Goal: Submit feedback/report problem: Submit feedback/report problem

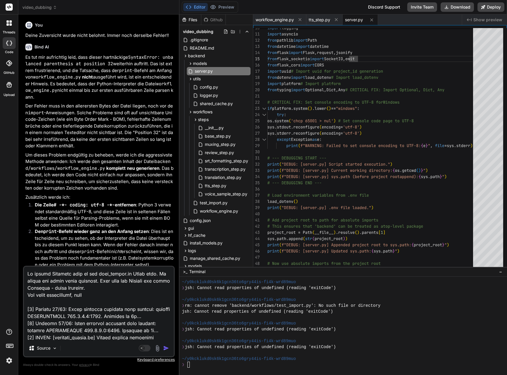
scroll to position [218, 0]
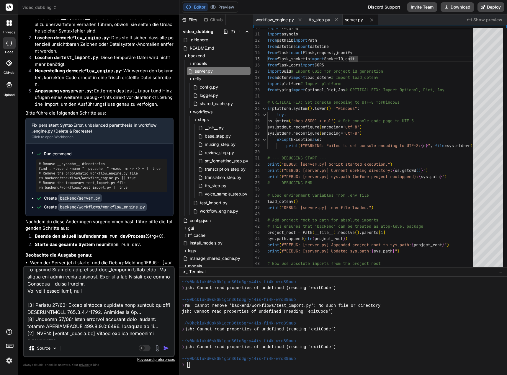
click at [97, 289] on textarea at bounding box center [99, 303] width 150 height 73
drag, startPoint x: 106, startPoint y: 289, endPoint x: 22, endPoint y: 290, distance: 83.8
click at [22, 290] on div "Bind AI Web Search Created with Pixso. Code Generator You Deine Zuversicht wurd…" at bounding box center [98, 194] width 161 height 360
type textarea "In deiner Umgebung gibt es die test_import.py Datei noch. In meiner ist diese s…"
type textarea "x"
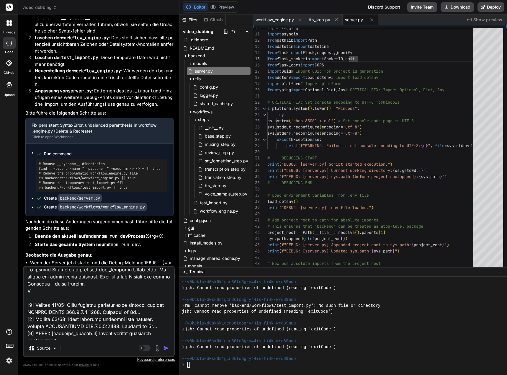
type textarea "In deiner Umgebung gibt es die test_import.py Datei noch. In meiner ist diese s…"
type textarea "x"
type textarea "In deiner Umgebung gibt es die test_import.py Datei noch. In meiner ist diese s…"
type textarea "x"
type textarea "In deiner Umgebung gibt es die test_import.py Datei noch. In meiner ist diese s…"
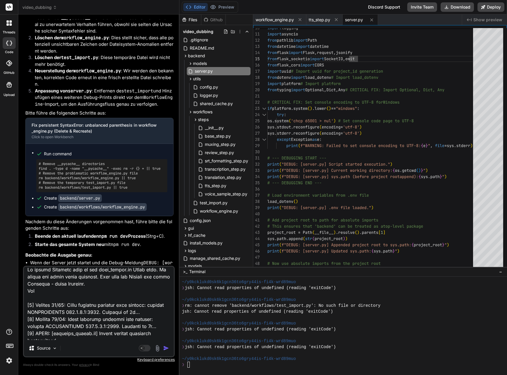
type textarea "x"
type textarea "In deiner Umgebung gibt es die test_import.py Datei noch. In meiner ist diese s…"
type textarea "x"
type textarea "In deiner Umgebung gibt es die test_import.py Datei noch. In meiner ist diese s…"
type textarea "x"
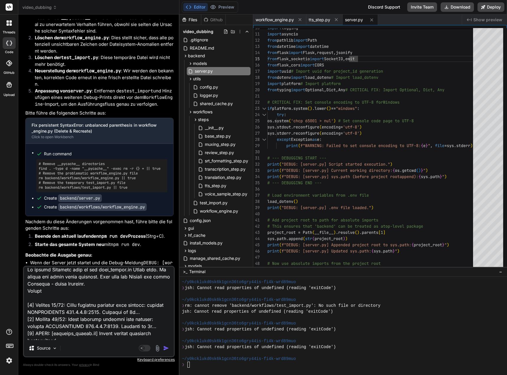
type textarea "In deiner Umgebung gibt es die test_import.py Datei noch. In meiner ist diese s…"
type textarea "x"
type textarea "In deiner Umgebung gibt es die test_import.py Datei noch. In meiner ist diese s…"
type textarea "x"
type textarea "In deiner Umgebung gibt es die test_import.py Datei noch. In meiner ist diese s…"
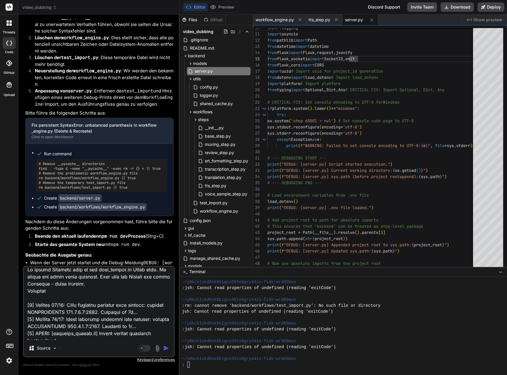
type textarea "x"
type textarea "In deiner Umgebung gibt es die test_import.py Datei noch. In meiner ist diese s…"
type textarea "x"
type textarea "In deiner Umgebung gibt es die test_import.py Datei noch. In meiner ist diese s…"
type textarea "x"
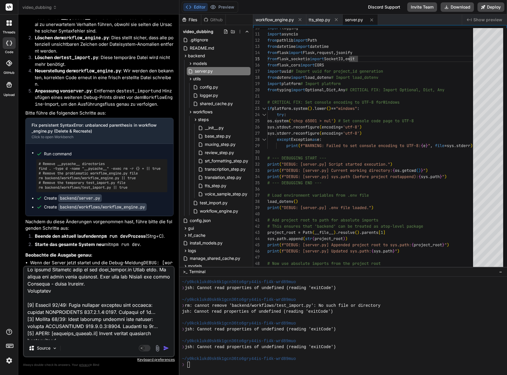
type textarea "In deiner Umgebung gibt es die test_import.py Datei noch. In meiner ist diese s…"
type textarea "x"
type textarea "In deiner Umgebung gibt es die test_import.py Datei noch. In meiner ist diese s…"
type textarea "x"
type textarea "In deiner Umgebung gibt es die test_import.py Datei noch. In meiner ist diese s…"
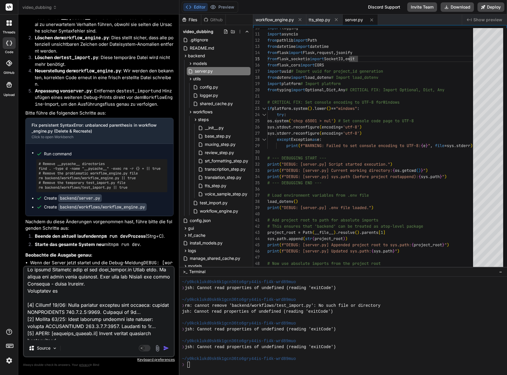
type textarea "x"
type textarea "In deiner Umgebung gibt es die test_import.py Datei noch. In meiner ist diese s…"
type textarea "x"
type textarea "In deiner Umgebung gibt es die test_import.py Datei noch. In meiner ist diese s…"
type textarea "x"
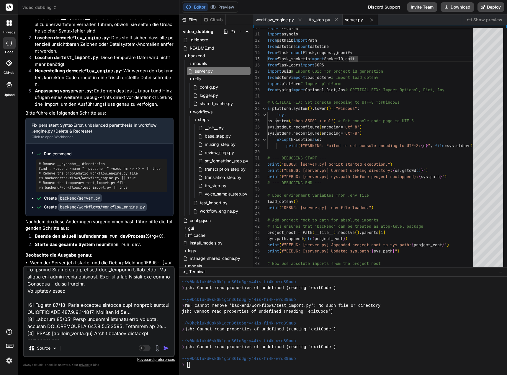
type textarea "In deiner Umgebung gibt es die test_import.py Datei noch. In meiner ist diese s…"
type textarea "x"
type textarea "In deiner Umgebung gibt es die test_import.py Datei noch. In meiner ist diese s…"
type textarea "x"
type textarea "In deiner Umgebung gibt es die test_import.py Datei noch. In meiner ist diese s…"
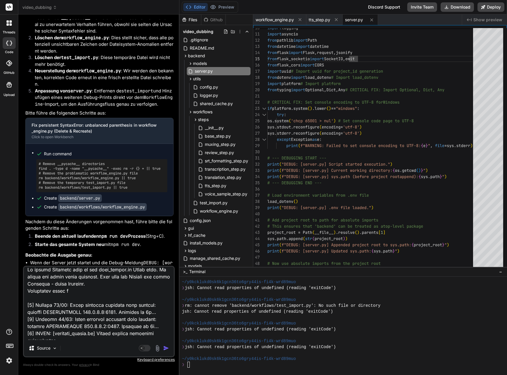
type textarea "x"
type textarea "In deiner Umgebung gibt es die test_import.py Datei noch. In meiner ist diese s…"
type textarea "x"
type textarea "In deiner Umgebung gibt es die test_import.py Datei noch. In meiner ist diese s…"
type textarea "x"
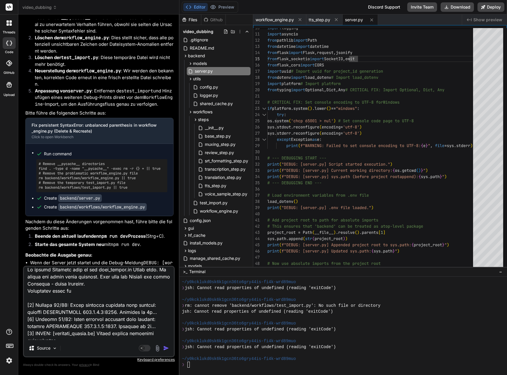
type textarea "In deiner Umgebung gibt es die test_import.py Datei noch. In meiner ist diese s…"
type textarea "x"
type textarea "In deiner Umgebung gibt es die test_import.py Datei noch. In meiner ist diese s…"
type textarea "x"
type textarea "In deiner Umgebung gibt es die test_import.py Datei noch. In meiner ist diese s…"
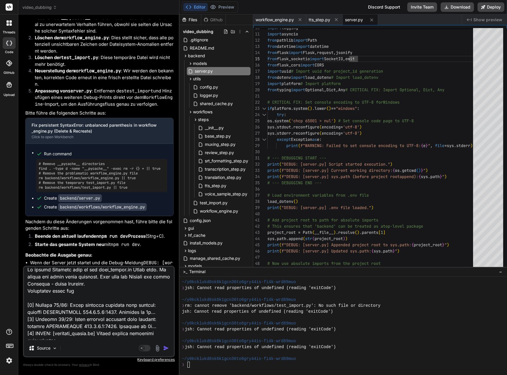
type textarea "x"
type textarea "In deiner Umgebung gibt es die test_import.py Datei noch. In meiner ist diese s…"
type textarea "x"
type textarea "In deiner Umgebung gibt es die test_import.py Datei noch. In meiner ist diese s…"
type textarea "x"
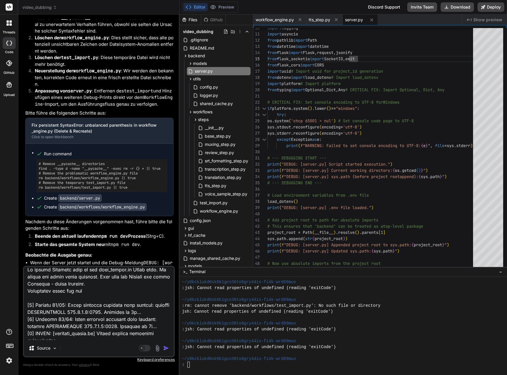
type textarea "In deiner Umgebung gibt es die test_import.py Datei noch. In meiner ist diese s…"
type textarea "x"
type textarea "In deiner Umgebung gibt es die test_import.py Datei noch. In meiner ist diese s…"
type textarea "x"
type textarea "In deiner Umgebung gibt es die test_import.py Datei noch. In meiner ist diese s…"
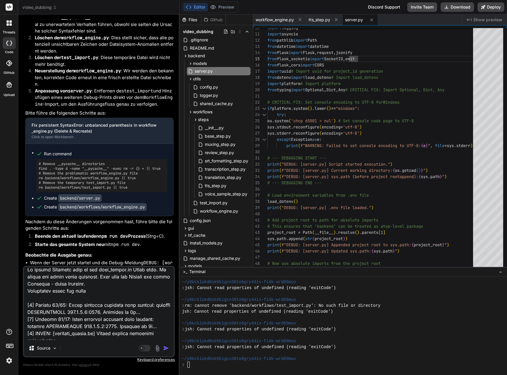
type textarea "x"
type textarea "In deiner Umgebung gibt es die test_import.py Datei noch. In meiner ist diese s…"
type textarea "x"
type textarea "In deiner Umgebung gibt es die test_import.py Datei noch. In meiner ist diese s…"
type textarea "x"
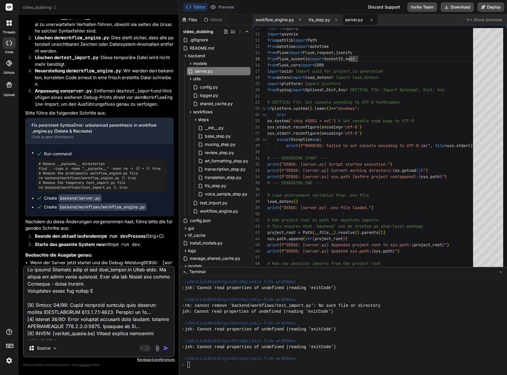
type textarea "In deiner Umgebung gibt es die test_import.py Datei noch. In meiner ist diese s…"
type textarea "x"
type textarea "In deiner Umgebung gibt es die test_import.py Datei noch. In meiner ist diese s…"
type textarea "x"
type textarea "In deiner Umgebung gibt es die test_import.py Datei noch. In meiner ist diese s…"
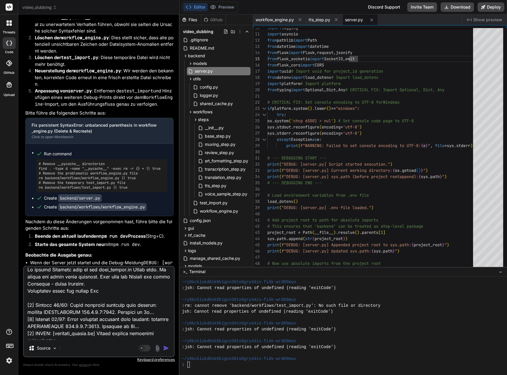
type textarea "x"
type textarea "In deiner Umgebung gibt es die test_import.py Datei noch. In meiner ist diese s…"
type textarea "x"
type textarea "In deiner Umgebung gibt es die test_import.py Datei noch. In meiner ist diese s…"
type textarea "x"
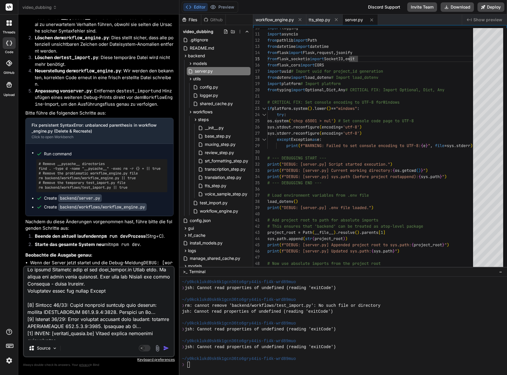
type textarea "In deiner Umgebung gibt es die test_import.py Datei noch. In meiner ist diese s…"
type textarea "x"
type textarea "In deiner Umgebung gibt es die test_import.py Datei noch. In meiner ist diese s…"
type textarea "x"
type textarea "In deiner Umgebung gibt es die test_import.py Datei noch. In meiner ist diese s…"
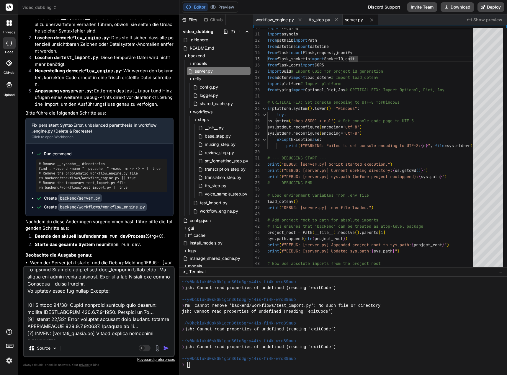
type textarea "x"
paste textarea "https://stackoverflow.com/questions/56421669/how-should-i-deal-with-error-unbal…"
type textarea "In deiner Umgebung gibt es die test_import.py Datei noch. In meiner ist diese s…"
type textarea "x"
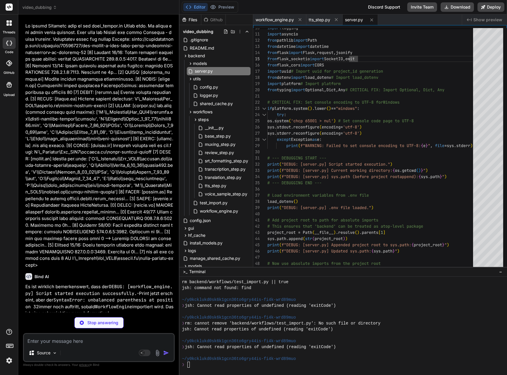
scroll to position [3859, 0]
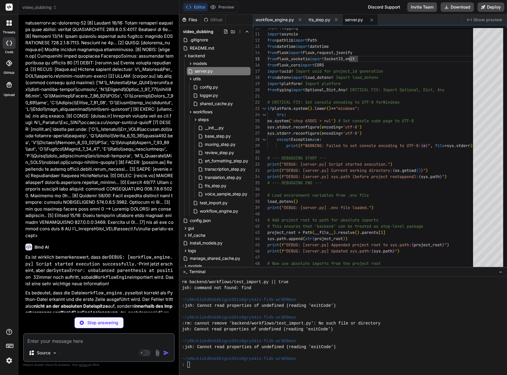
type textarea "x"
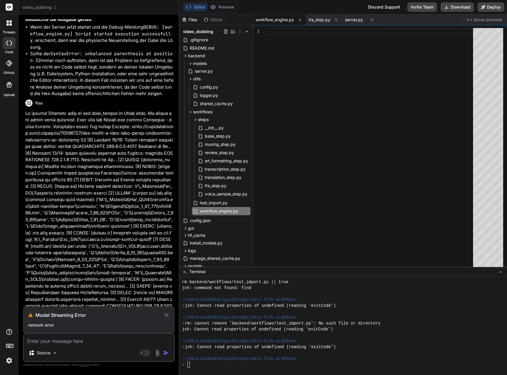
scroll to position [3785, 0]
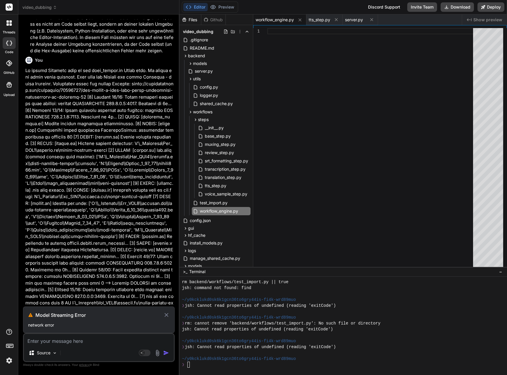
click at [169, 316] on icon at bounding box center [166, 314] width 7 height 7
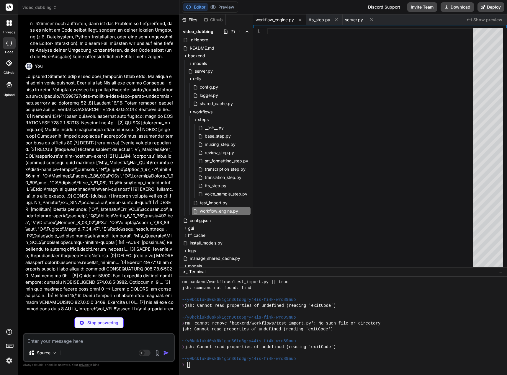
click at [99, 317] on div "Stop answering" at bounding box center [98, 322] width 49 height 11
type textarea "x"
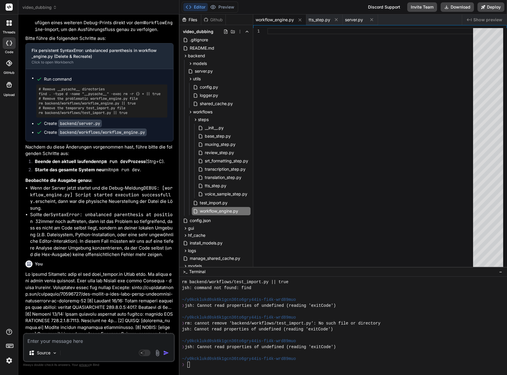
scroll to position [3758, 0]
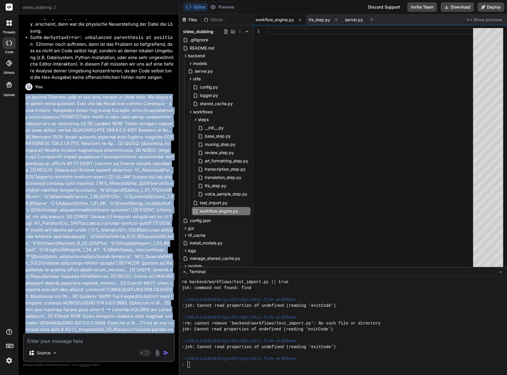
drag, startPoint x: 26, startPoint y: 90, endPoint x: 66, endPoint y: 329, distance: 242.7
click at [66, 329] on p at bounding box center [99, 217] width 148 height 246
copy p "In deiner Umgebung gibt es die test_import.py Datei noch. In meiner ist diese s…"
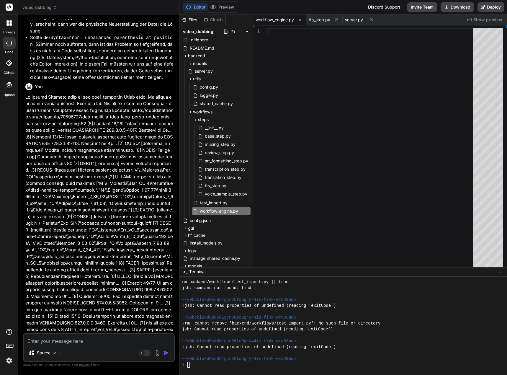
click at [66, 338] on textarea at bounding box center [99, 339] width 150 height 11
paste textarea "In deiner Umgebung gibt es die test_import.py Datei noch. In meiner ist diese s…"
type textarea "In deiner Umgebung gibt es die test_import.py Datei noch. In meiner ist diese s…"
type textarea "x"
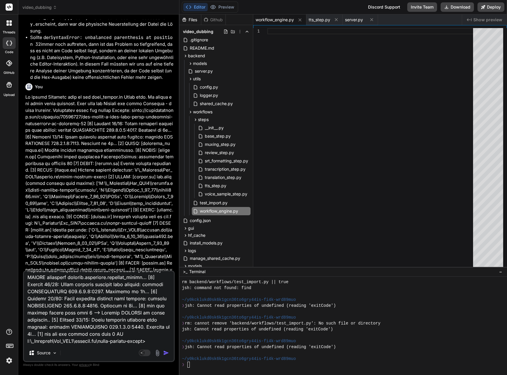
type textarea "In deiner Umgebung gibt es die test_import.py Datei noch. In meiner ist diese s…"
click at [167, 353] on img "button" at bounding box center [166, 353] width 6 height 6
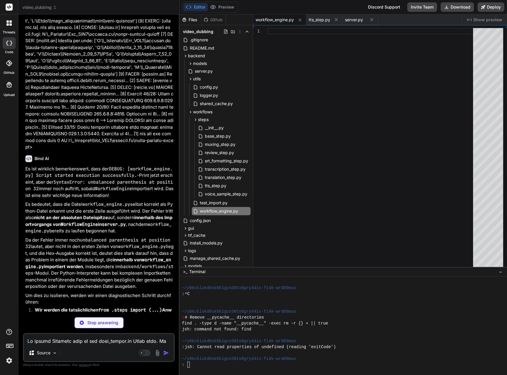
scroll to position [4265, 0]
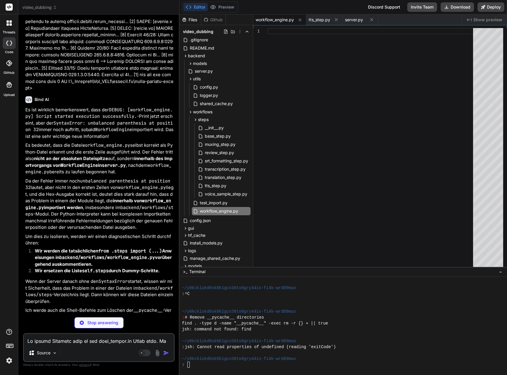
type textarea "x"
type textarea "sys.exit(1) # Exit with an error code print("DEBUG: [server.py] Exiting __main_…"
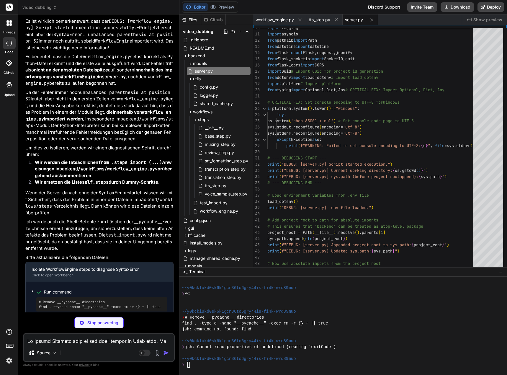
scroll to position [4370, 0]
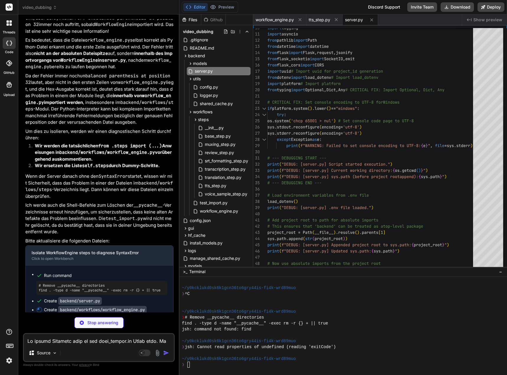
type textarea "x"
type textarea "del self.workflow_threads[workflow_id] if to_remove: self.logger.info(f"Cleaned…"
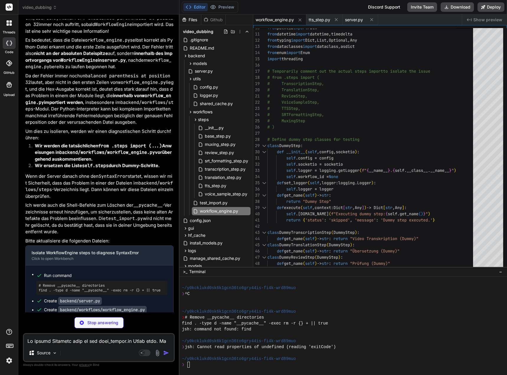
type textarea "x"
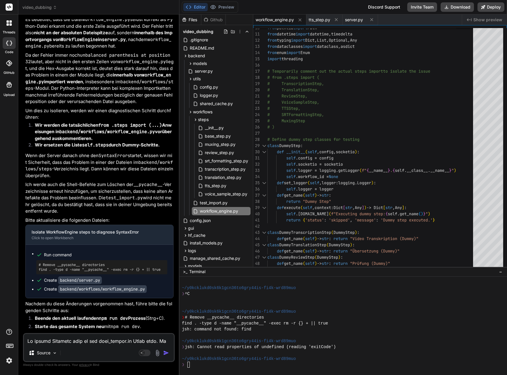
scroll to position [4421, 0]
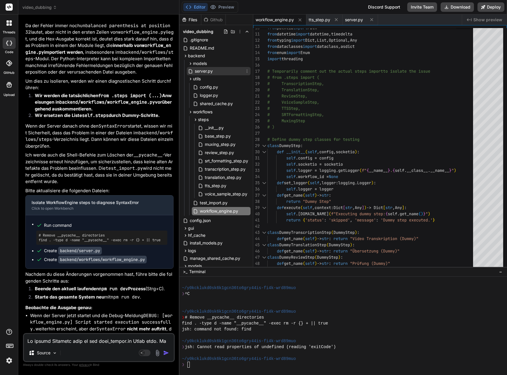
click at [205, 68] on span "server.py" at bounding box center [203, 71] width 19 height 7
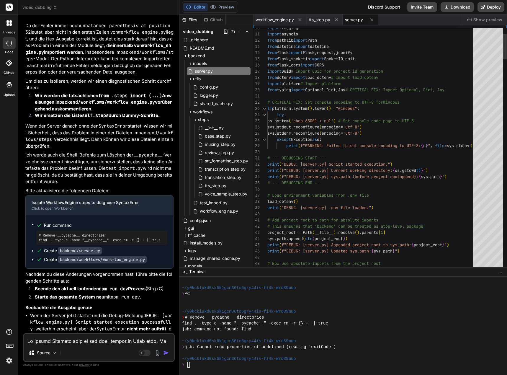
scroll to position [0, 0]
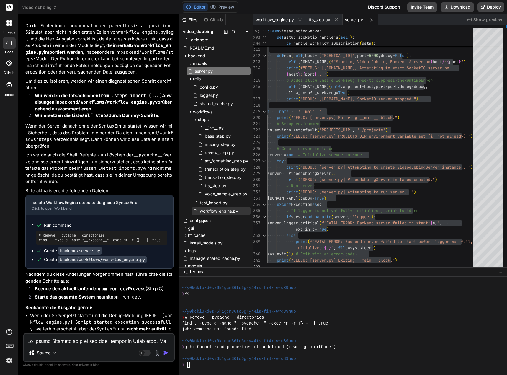
click at [226, 212] on span "workflow_engine.py" at bounding box center [219, 211] width 40 height 7
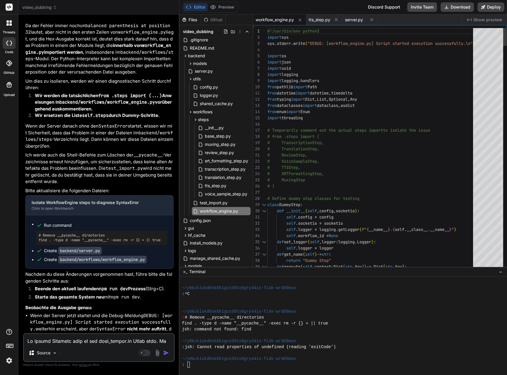
type textarea "#!/usr/bin/env python3 import sys sys.stderr.write("DEBUG: [workflow_engine.py]…"
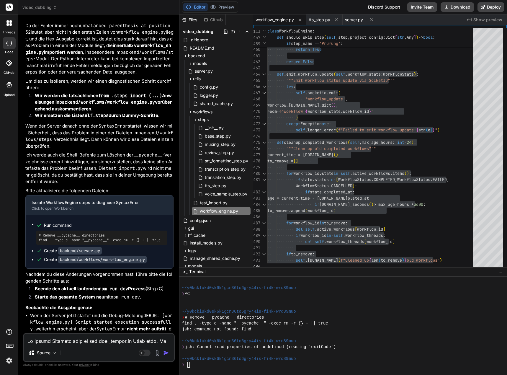
scroll to position [4480, 0]
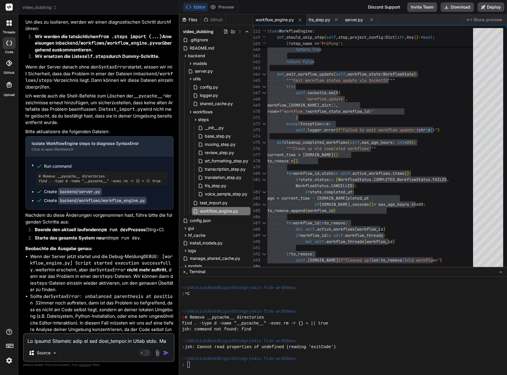
click at [37, 335] on textarea at bounding box center [99, 339] width 150 height 11
type textarea "M"
type textarea "x"
type textarea "Mi"
type textarea "x"
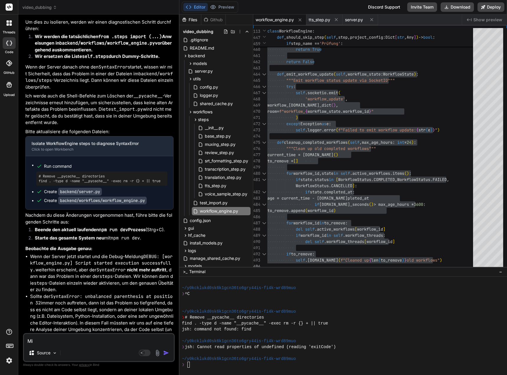
type textarea "Mit"
type textarea "x"
type textarea "Mit"
type textarea "x"
type textarea "Mit d"
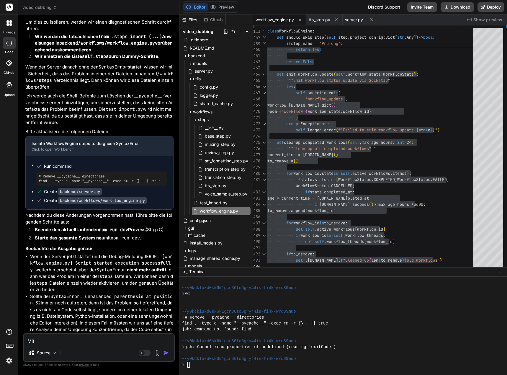
type textarea "x"
type textarea "Mit de"
type textarea "x"
type textarea "Mit den"
type textarea "x"
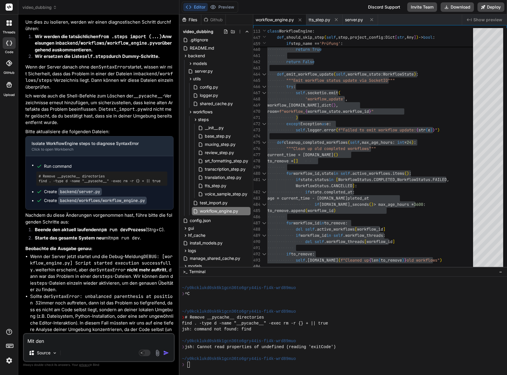
type textarea "Mit den"
type textarea "x"
type textarea "Mit den D"
type textarea "x"
type textarea "Mit den Du"
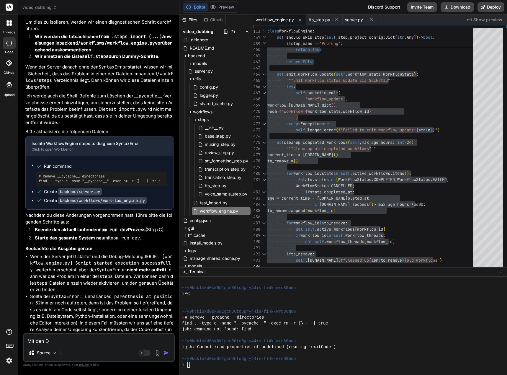
type textarea "x"
type textarea "Mit den Dum"
type textarea "x"
type textarea "Mit den Dumm"
type textarea "x"
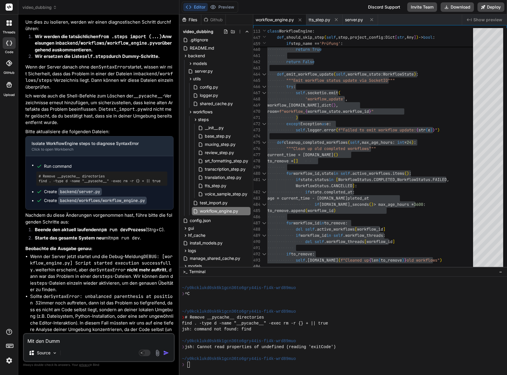
type textarea "Mit den Dummy"
type textarea "x"
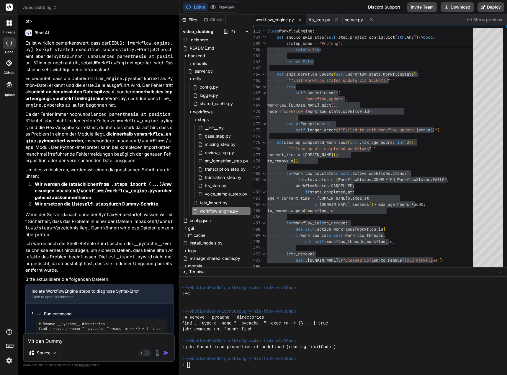
click at [76, 339] on textarea "Mit den Dummy" at bounding box center [99, 339] width 150 height 11
type textarea "Mit den Dummys"
type textarea "x"
type textarea "Mit den Dummyst"
type textarea "x"
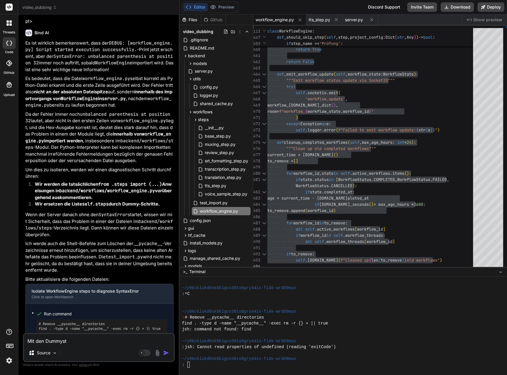
type textarea "Mit den Dummyste"
type textarea "x"
type textarea "Mit den Dummystep"
type textarea "x"
type textarea "Mit den Dummysteps"
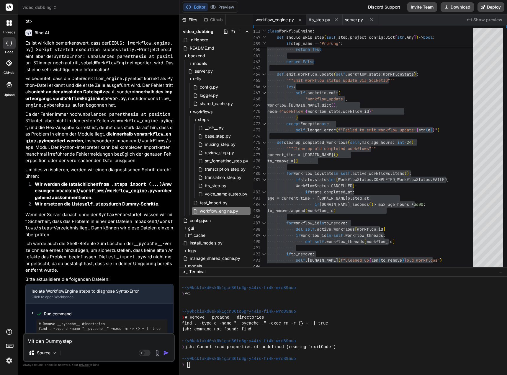
type textarea "x"
type textarea "Mit den Dummysteps"
type textarea "x"
type textarea "Mit den Dummysteps h"
type textarea "x"
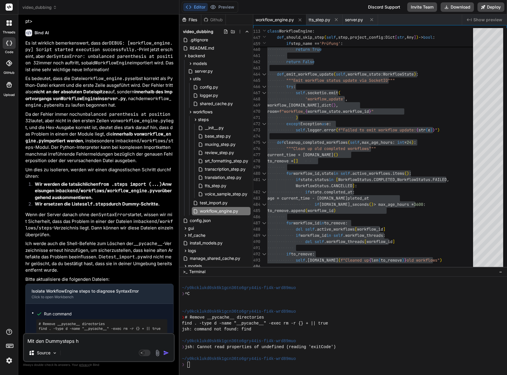
type textarea "Mit den Dummysteps ha"
type textarea "x"
type textarea "Mit den Dummysteps hat"
type textarea "x"
type textarea "Mit den Dummysteps hat"
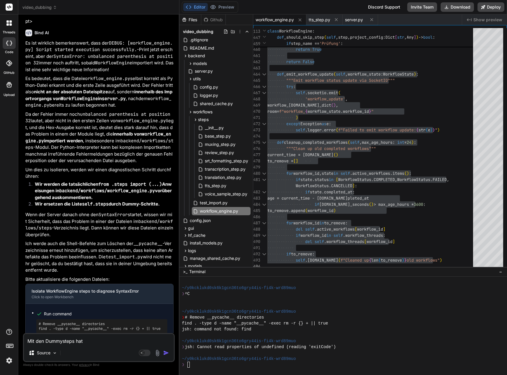
type textarea "x"
type textarea "Mit den Dummysteps hat e"
type textarea "x"
type textarea "Mit den Dummysteps hat es"
type textarea "x"
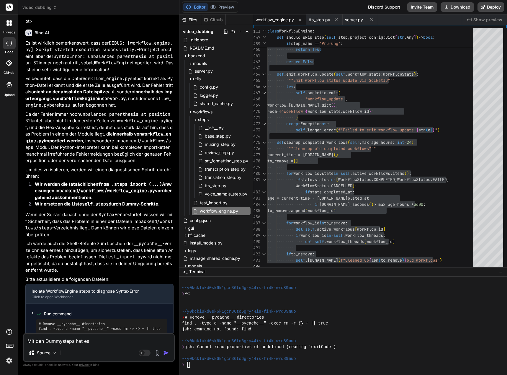
type textarea "Mit den Dummysteps hat es"
type textarea "x"
type textarea "Mit den Dummysteps hat es f"
type textarea "x"
type textarea "Mit den Dummysteps hat es fu"
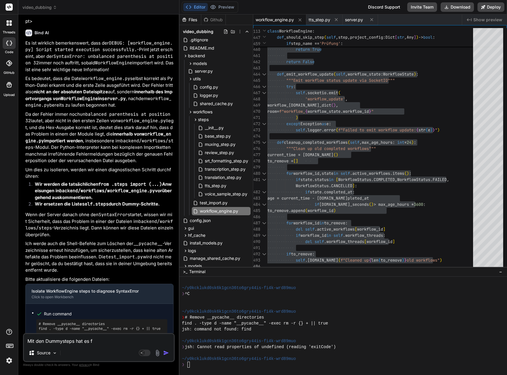
type textarea "x"
type textarea "Mit den Dummysteps hat es fun"
type textarea "x"
type textarea "Mit den Dummysteps hat es funk"
type textarea "x"
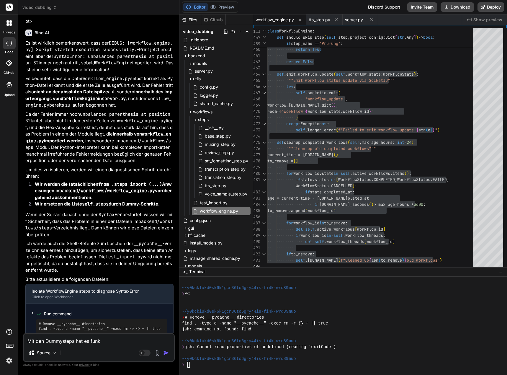
type textarea "Mit den Dummysteps hat es funkt"
type textarea "x"
type textarea "Mit den Dummysteps hat es funkti"
type textarea "x"
type textarea "Mit den Dummysteps hat es funktio"
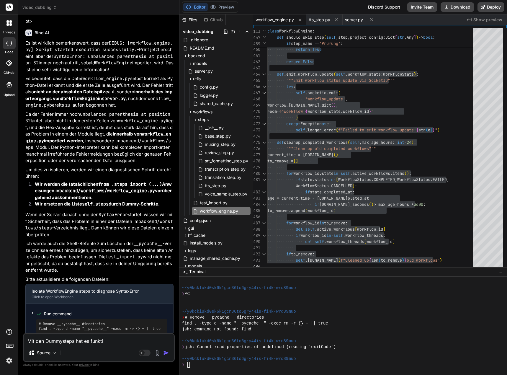
type textarea "x"
type textarea "Mit den Dummysteps hat es funktion"
type textarea "x"
type textarea "Mit den Dummysteps hat es funktioni"
type textarea "x"
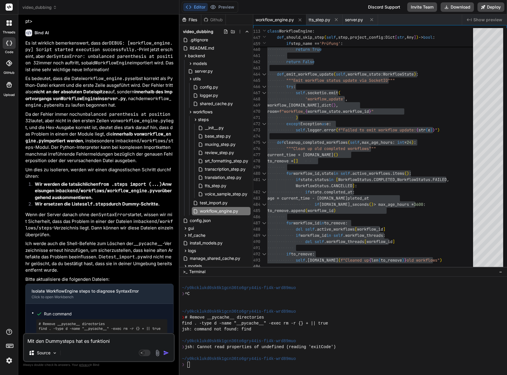
type textarea "Mit den Dummysteps hat es funktionie"
type textarea "x"
type textarea "Mit den Dummysteps hat es funktionier"
type textarea "x"
type textarea "Mit den Dummysteps hat es funktioniert"
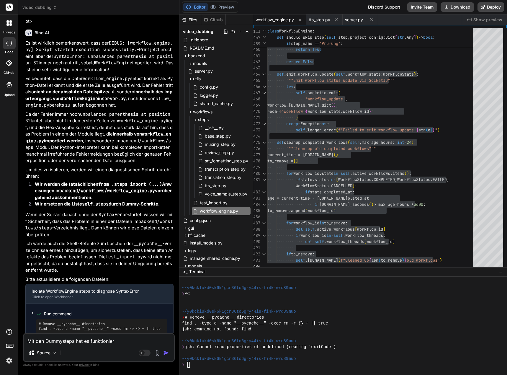
type textarea "x"
type textarea "Mit den Dummysteps hat es funktioniert."
type textarea "x"
type textarea "Mit den Dummysteps hat es funktioniert."
type textarea "x"
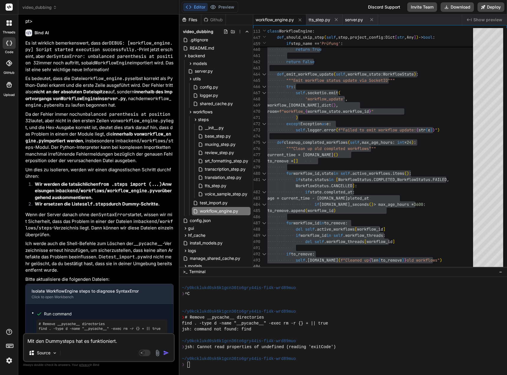
type textarea "Mit den Dummysteps hat es funktioniert. N"
type textarea "x"
type textarea "Mit den Dummysteps hat es funktioniert. Nu"
type textarea "x"
type textarea "Mit den Dummysteps hat es funktioniert. Nun"
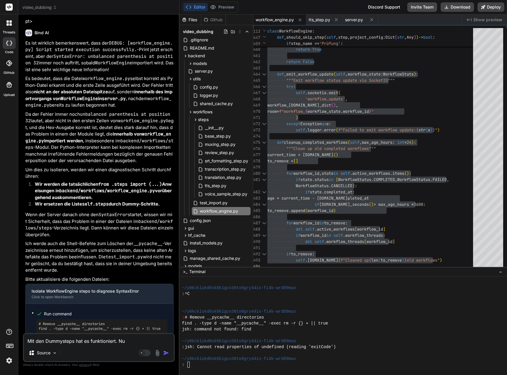
type textarea "x"
type textarea "Mit den Dummysteps hat es funktioniert. Nun"
type textarea "x"
type textarea "Mit den Dummysteps hat es funktioniert. Nun b"
type textarea "x"
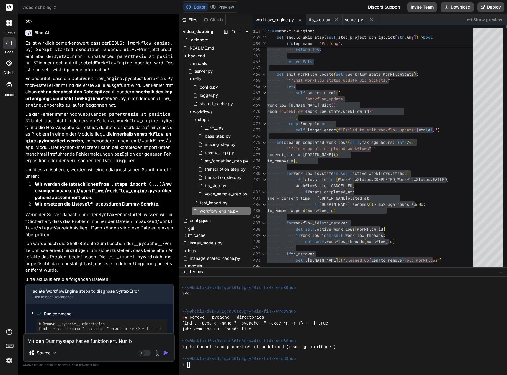
type textarea "Mit den Dummysteps hat es funktioniert. Nun bi"
type textarea "x"
type textarea "Mit den Dummysteps hat es funktioniert. Nun bit"
type textarea "x"
type textarea "Mit den Dummysteps hat es funktioniert. Nun bitt"
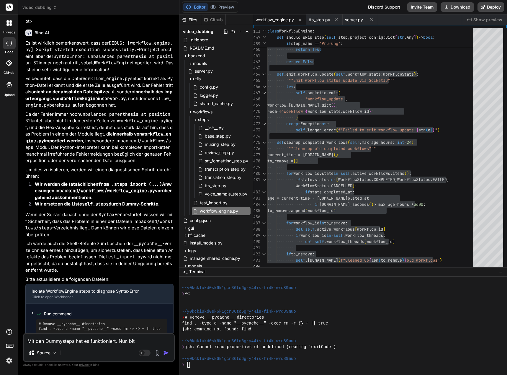
type textarea "x"
type textarea "Mit den Dummysteps hat es funktioniert. Nun bitte"
type textarea "x"
type textarea "Mit den Dummysteps hat es funktioniert. Nun bitte"
type textarea "x"
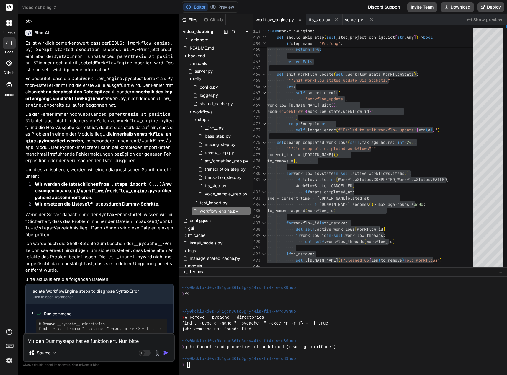
type textarea "Mit den Dummysteps hat es funktioniert. Nun bitte e"
type textarea "x"
type textarea "Mit den Dummysteps hat es funktioniert. Nun bitte ei"
type textarea "x"
type textarea "Mit den Dummysteps hat es funktioniert. Nun bitte ein"
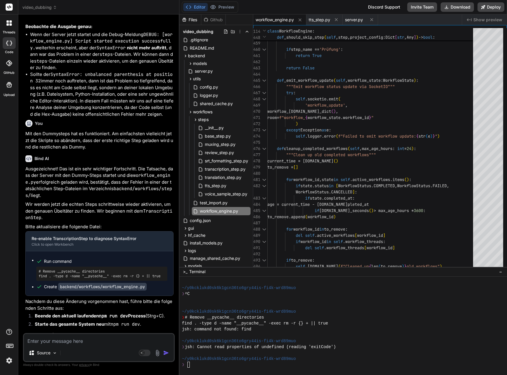
scroll to position [4731, 0]
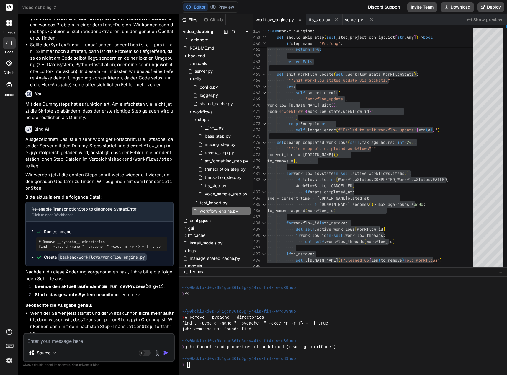
click at [57, 172] on p "Wir werden jetzt die echten Steps schrittweise wieder aktivieren, um den genaue…" at bounding box center [99, 182] width 148 height 20
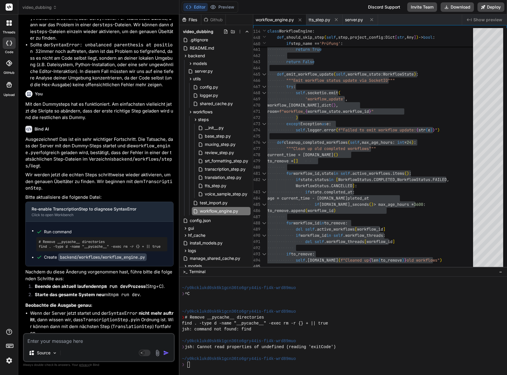
click at [76, 340] on textarea at bounding box center [99, 339] width 150 height 11
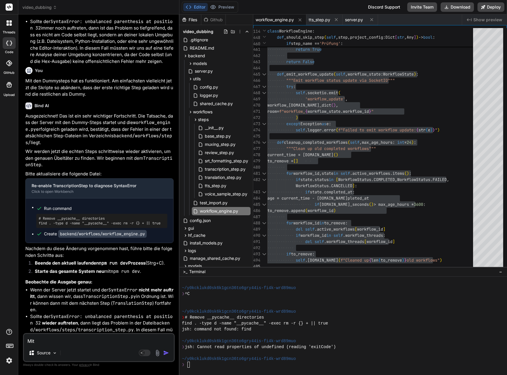
click at [48, 339] on textarea "Mit" at bounding box center [99, 339] width 150 height 11
click at [89, 342] on textarea "Damit kommt wieder der" at bounding box center [99, 339] width 150 height 11
paste textarea "unbalanced parenthesis at position 32"
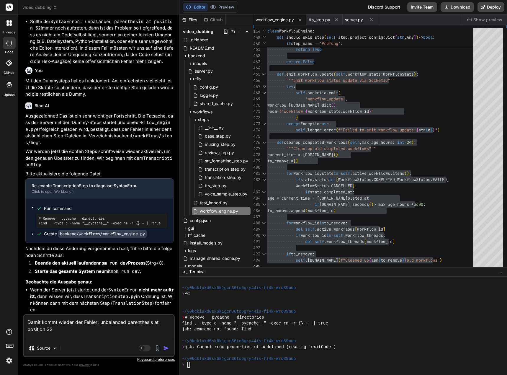
click at [53, 338] on textarea "Damit kommt wieder der Fehler: unbalanced parenthesis at position 32" at bounding box center [99, 327] width 150 height 25
paste textarea "[0] DEBUG: [workflow_engine.py] Script started execution successfully. [0] ERRO…"
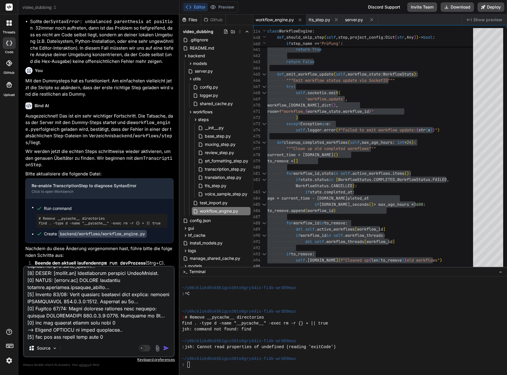
click at [164, 348] on img "button" at bounding box center [166, 348] width 6 height 6
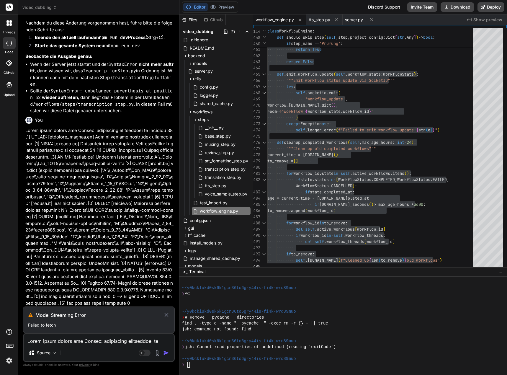
scroll to position [4826, 0]
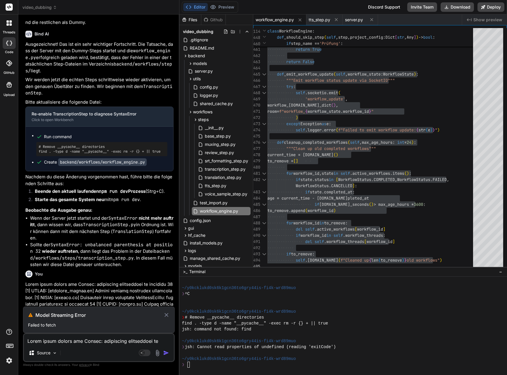
click at [47, 281] on p at bounding box center [99, 370] width 148 height 179
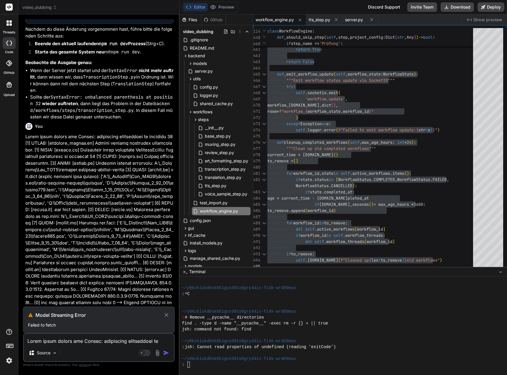
scroll to position [4980, 0]
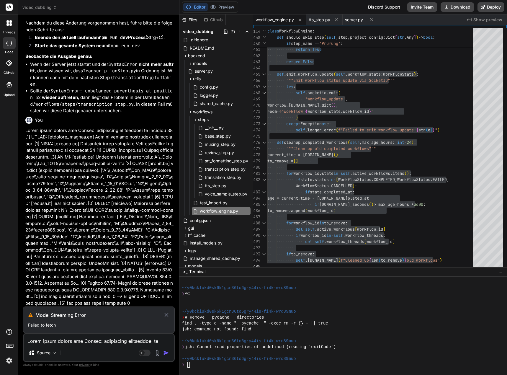
click at [168, 315] on icon at bounding box center [166, 314] width 7 height 7
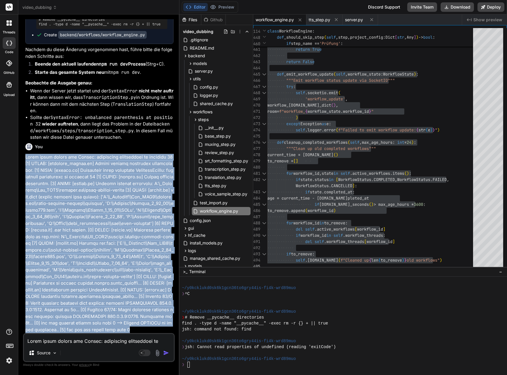
drag, startPoint x: 26, startPoint y: 149, endPoint x: 63, endPoint y: 327, distance: 181.6
click at [63, 327] on p at bounding box center [99, 243] width 148 height 179
copy p "Damit kommt wieder der Fehler: unbalanced parenthesis at position 32 [0] DEBUG:…"
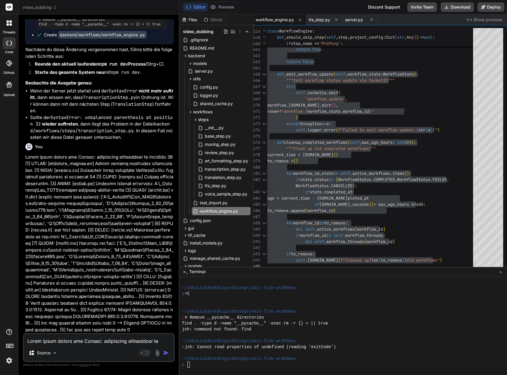
click at [38, 342] on textarea at bounding box center [99, 339] width 150 height 11
paste textarea "Damit kommt wieder der Fehler: unbalanced parenthesis at position 32 [0] DEBUG:…"
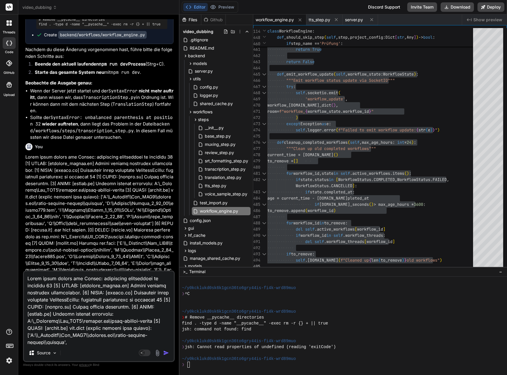
scroll to position [4980, 0]
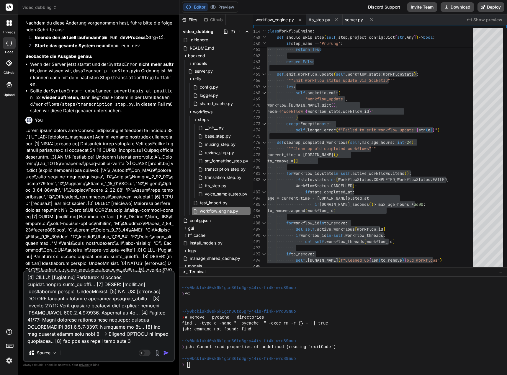
click at [167, 351] on img "button" at bounding box center [166, 353] width 6 height 6
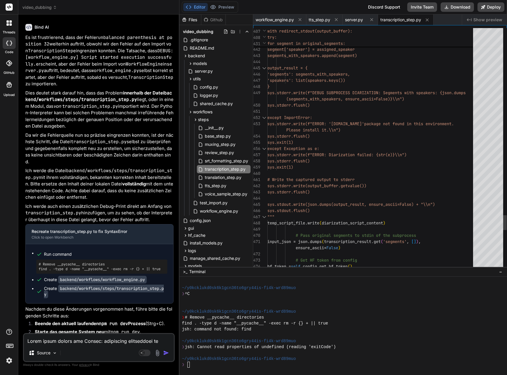
scroll to position [0, 0]
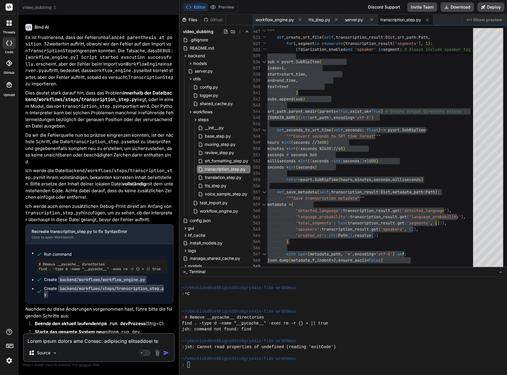
scroll to position [5519, 0]
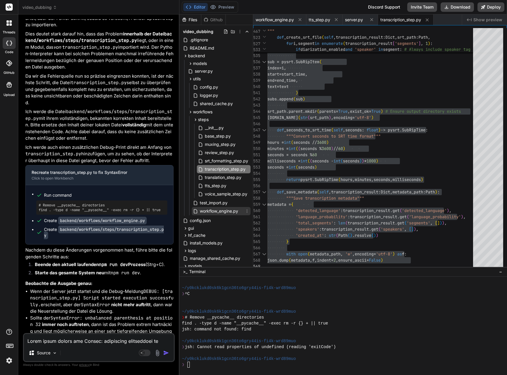
click at [221, 209] on span "workflow_engine.py" at bounding box center [219, 211] width 40 height 7
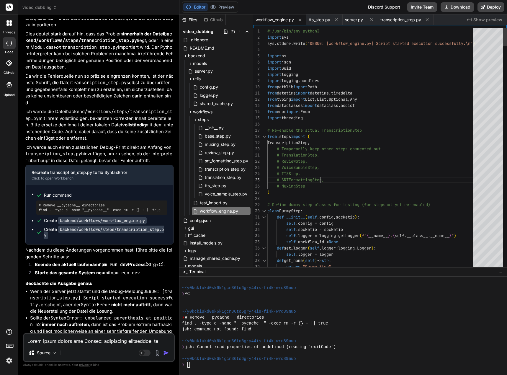
scroll to position [0, 0]
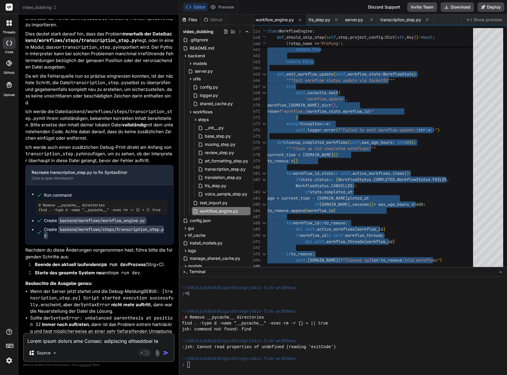
scroll to position [5540, 0]
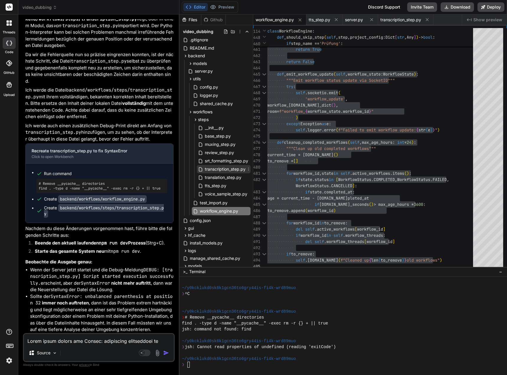
click at [227, 170] on span "transcription_step.py" at bounding box center [225, 169] width 42 height 7
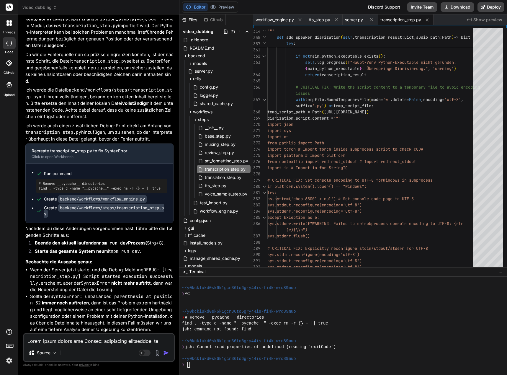
click at [56, 338] on textarea at bounding box center [99, 339] width 150 height 11
click at [227, 135] on span "base_step.py" at bounding box center [217, 136] width 27 height 7
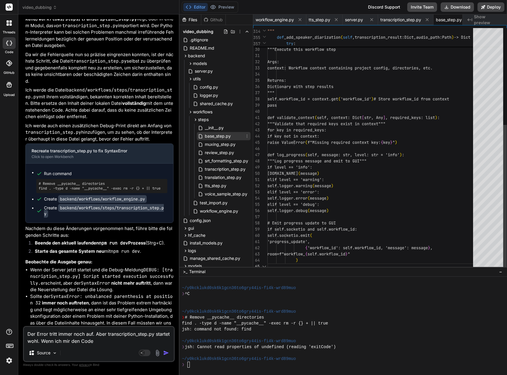
scroll to position [0, 12]
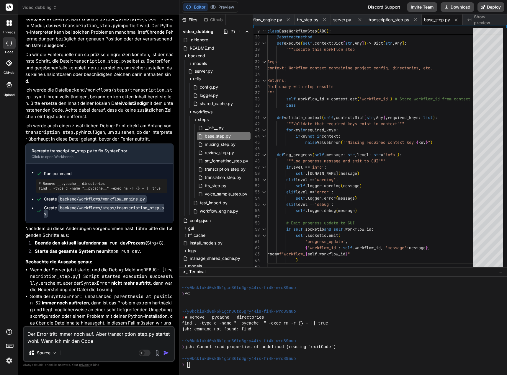
click at [41, 340] on textarea "Der Error tritt immer noch auf. Aber transcription_step.py startet wohl. Wenn i…" at bounding box center [99, 336] width 150 height 18
drag, startPoint x: 41, startPoint y: 340, endPoint x: 108, endPoint y: 342, distance: 66.4
click at [108, 342] on textarea "Der Error tritt immer noch auf. Aber transcription_step.py startet wohl. Wenn i…" at bounding box center [99, 336] width 150 height 18
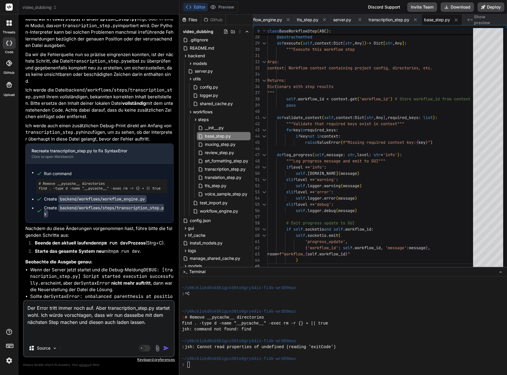
drag, startPoint x: 41, startPoint y: 340, endPoint x: 37, endPoint y: 337, distance: 4.9
click at [41, 340] on div "Der Error tritt immer noch auf. Aber transcription_step.py startet wohl. Ich wü…" at bounding box center [99, 328] width 152 height 57
drag, startPoint x: 48, startPoint y: 339, endPoint x: 46, endPoint y: 336, distance: 3.2
click at [48, 339] on textarea "Der Error tritt immer noch auf. Aber transcription_step.py startet wohl. Ich wü…" at bounding box center [99, 320] width 150 height 39
paste textarea "[0] DEBUG: [workflow_engine.py] Script started execution successfully. [0] DEBU…"
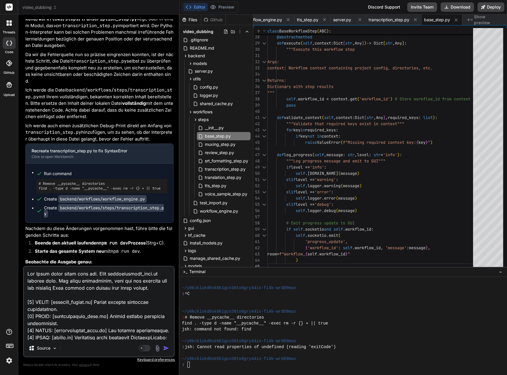
scroll to position [30, 0]
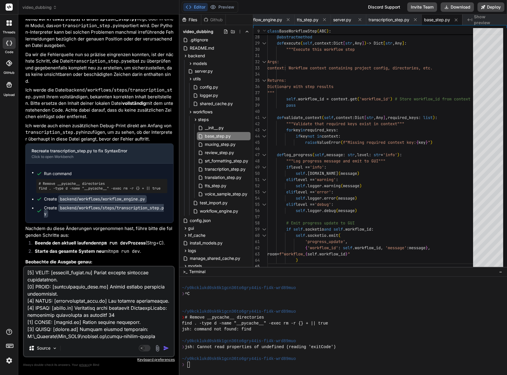
click at [164, 303] on textarea at bounding box center [99, 303] width 150 height 73
click at [165, 350] on img "button" at bounding box center [166, 348] width 6 height 6
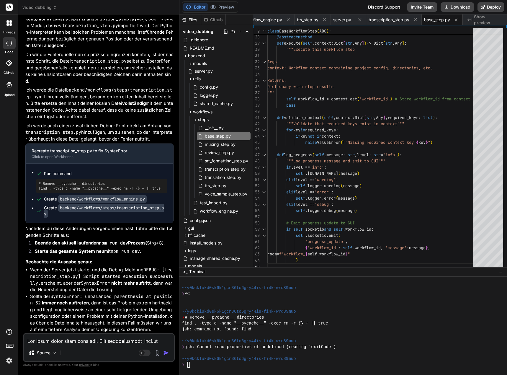
scroll to position [5807, 0]
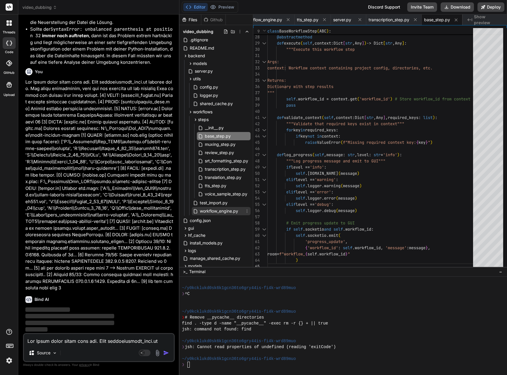
click at [236, 212] on span "workflow_engine.py" at bounding box center [219, 211] width 40 height 7
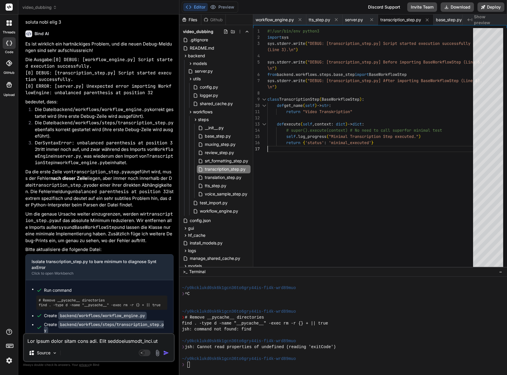
scroll to position [0, 0]
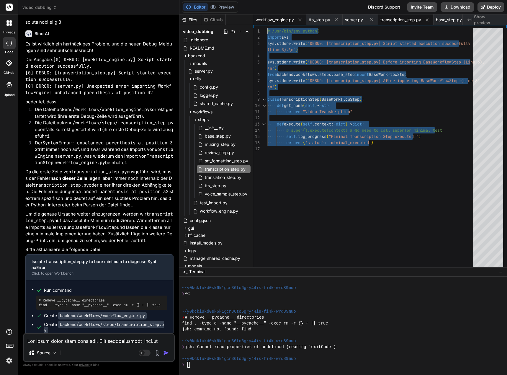
drag, startPoint x: 271, startPoint y: 149, endPoint x: 263, endPoint y: 19, distance: 130.4
click at [267, 28] on div "self .log_progress ( "Minimal Transcription Step executed." ) return { 'status'…" at bounding box center [371, 148] width 209 height 241
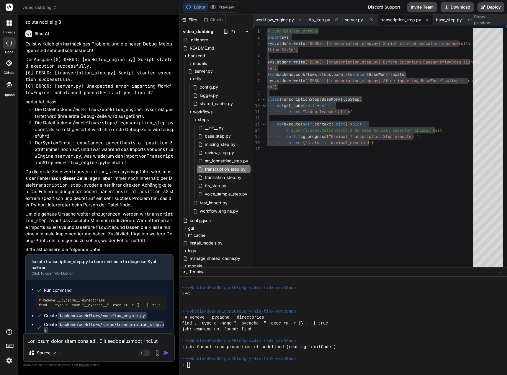
scroll to position [6191, 0]
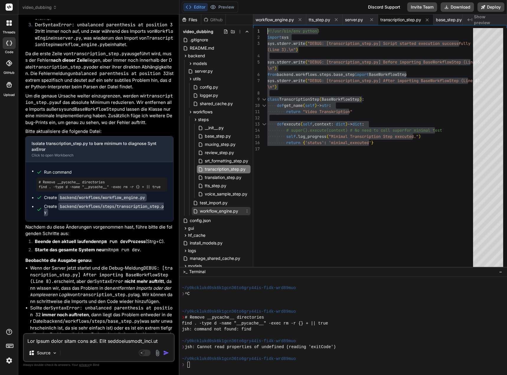
click at [219, 211] on span "workflow_engine.py" at bounding box center [219, 211] width 40 height 7
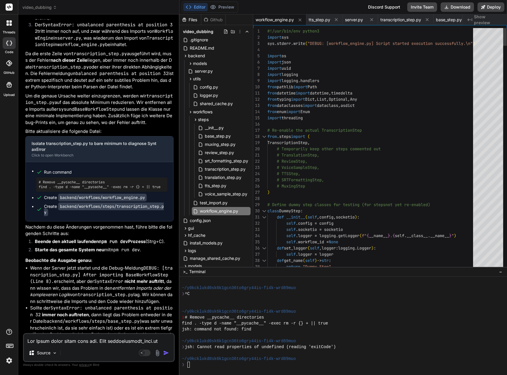
scroll to position [0, 0]
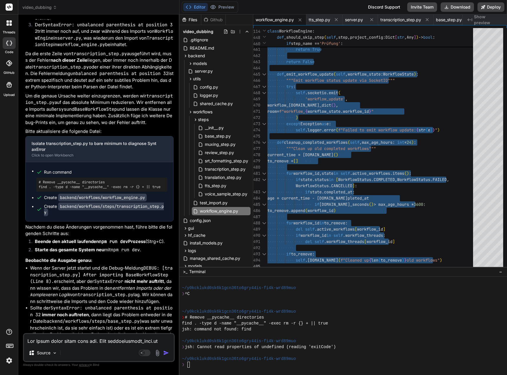
scroll to position [6209, 0]
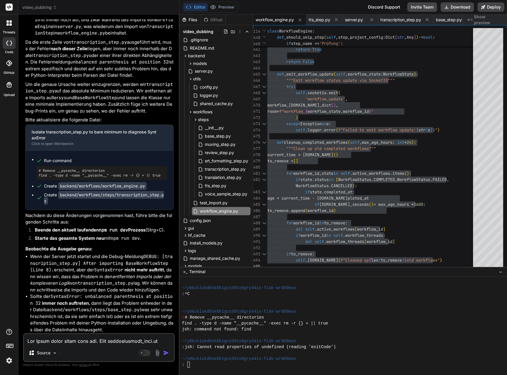
click at [35, 341] on textarea at bounding box center [99, 339] width 150 height 11
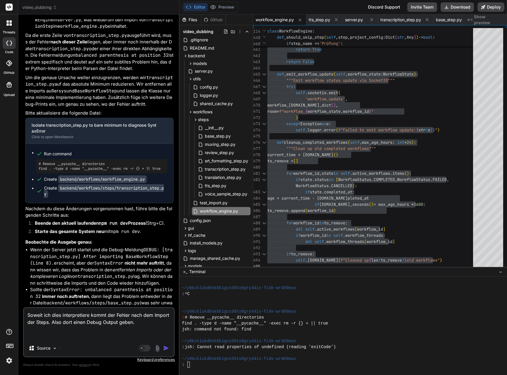
paste textarea "[0] DEBUG: [workflow_engine.py] Script started execution successfully. [0] DEBU…"
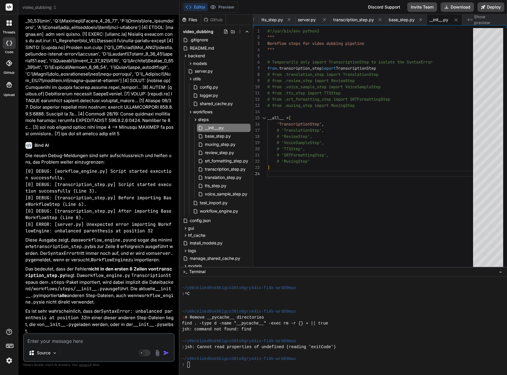
scroll to position [6690, 0]
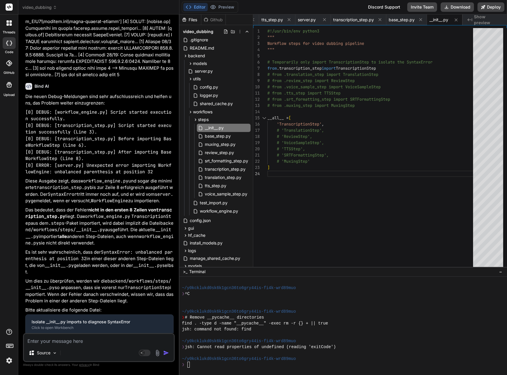
click at [80, 246] on p "Das bedeutet, dass der Fehler nicht in den ersten 8 Zeilen von transcription_st…" at bounding box center [99, 227] width 148 height 40
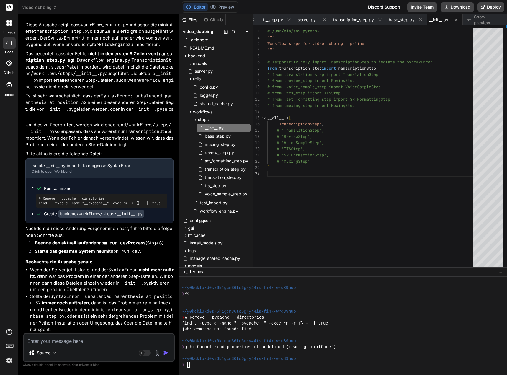
scroll to position [0, 0]
click at [283, 172] on div "#!/usr/bin/env python3 """ Workflow steps for video dubbing pipeline """ # Temp…" at bounding box center [371, 148] width 209 height 241
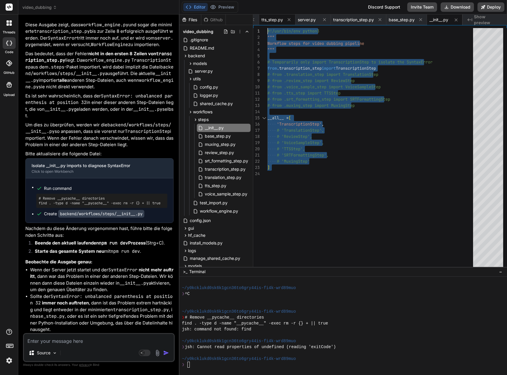
drag, startPoint x: 274, startPoint y: 173, endPoint x: 270, endPoint y: 17, distance: 156.2
click at [270, 28] on div "#!/usr/bin/env python3 """ Workflow steps for video dubbing pipeline """ # Temp…" at bounding box center [371, 148] width 209 height 241
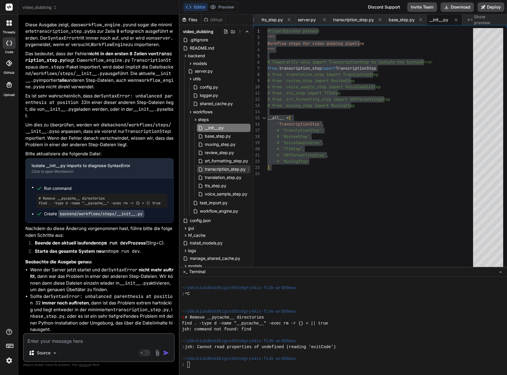
click at [223, 170] on span "transcription_step.py" at bounding box center [225, 169] width 42 height 7
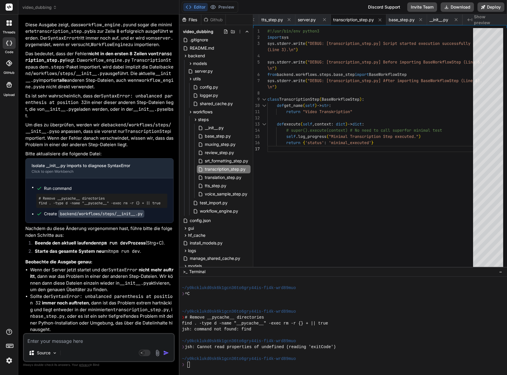
click at [50, 343] on textarea at bounding box center [99, 339] width 150 height 11
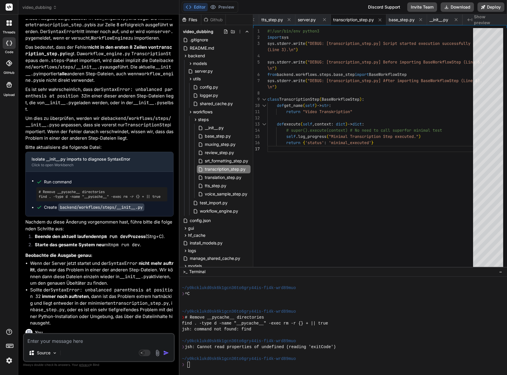
scroll to position [6920, 0]
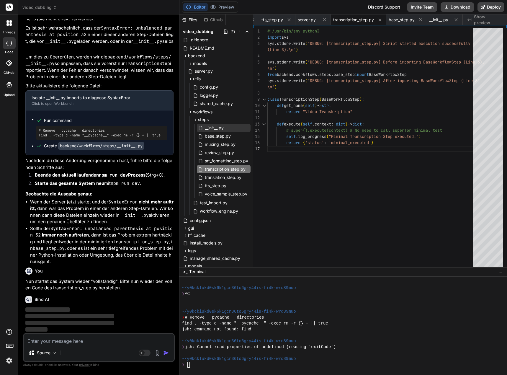
click at [213, 129] on span "__init__.py" at bounding box center [214, 127] width 20 height 7
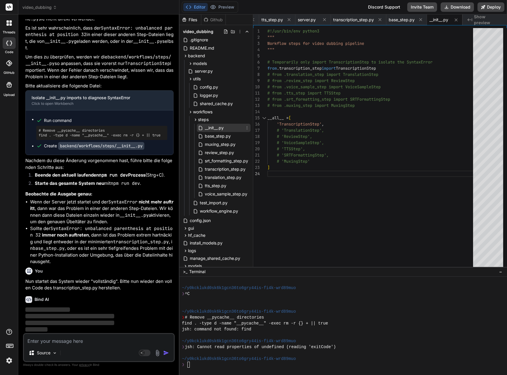
drag, startPoint x: 213, startPoint y: 129, endPoint x: 206, endPoint y: 128, distance: 7.4
click at [206, 128] on span "__init__.py" at bounding box center [214, 127] width 20 height 7
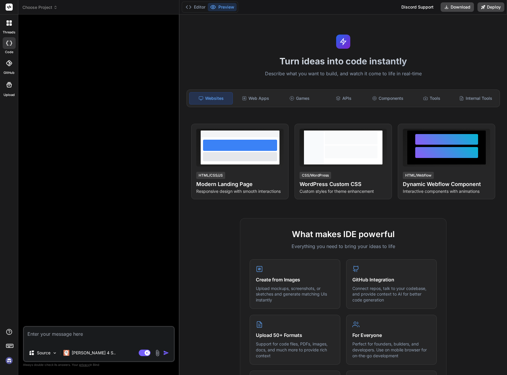
scroll to position [720, 0]
drag, startPoint x: 156, startPoint y: 340, endPoint x: -1, endPoint y: 257, distance: 176.8
click at [0, 257] on html "threads code GitHub Upload Choose Project Created with Pixso. Bind AI Web Searc…" at bounding box center [253, 187] width 507 height 375
click at [11, 359] on img at bounding box center [9, 360] width 10 height 10
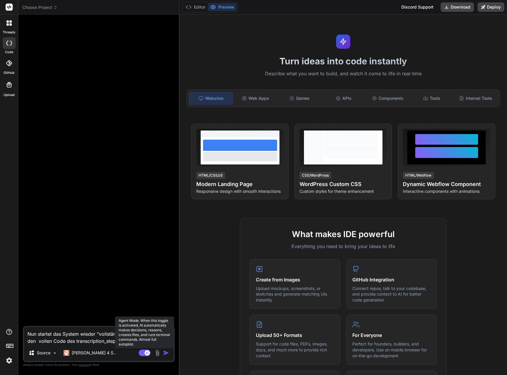
click at [140, 354] on rect at bounding box center [145, 353] width 12 height 6
click at [43, 6] on span "Choose Project" at bounding box center [39, 7] width 35 height 6
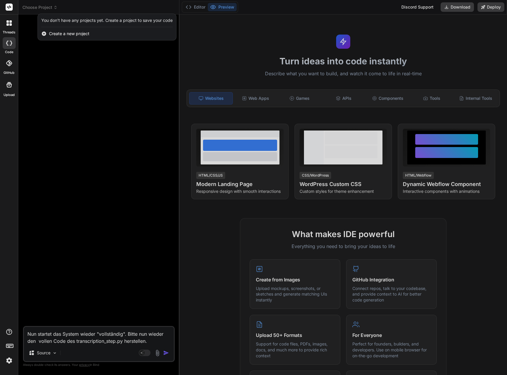
drag, startPoint x: 61, startPoint y: 101, endPoint x: 62, endPoint y: 90, distance: 11.2
click at [61, 101] on div at bounding box center [253, 187] width 507 height 375
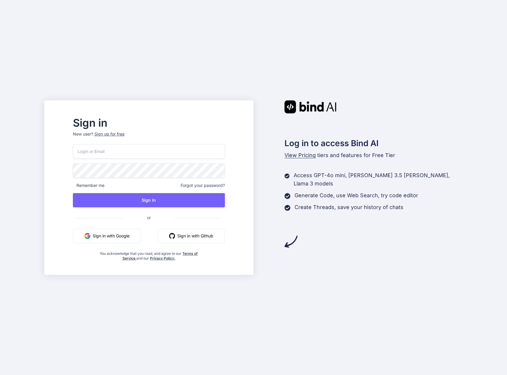
click at [126, 149] on input "email" at bounding box center [149, 151] width 152 height 14
type input "[EMAIL_ADDRESS][DOMAIN_NAME]"
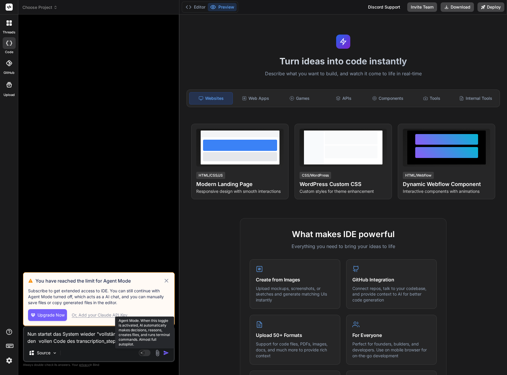
click at [143, 354] on rect at bounding box center [141, 352] width 5 height 5
click at [166, 280] on icon at bounding box center [166, 281] width 4 height 4
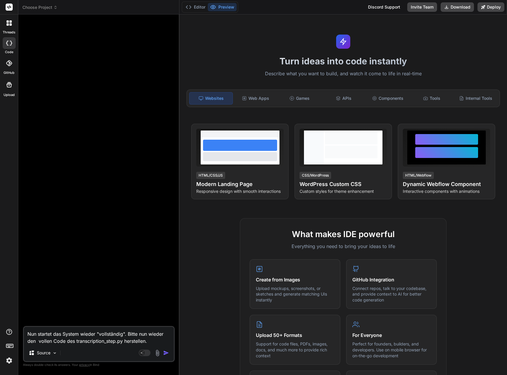
click at [47, 7] on span "Choose Project" at bounding box center [39, 7] width 35 height 6
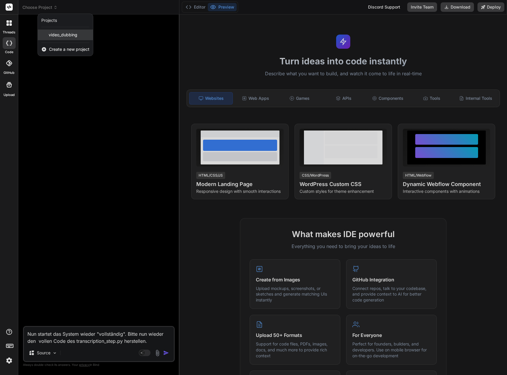
click at [58, 34] on span "video_dubbing" at bounding box center [63, 35] width 29 height 6
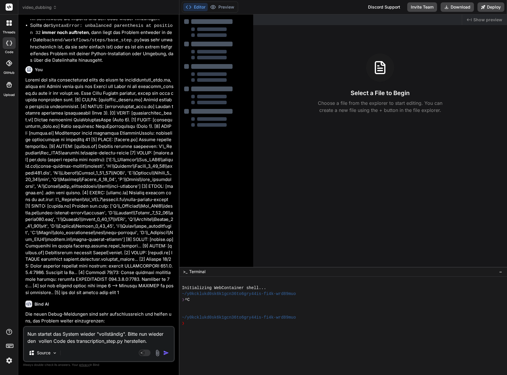
scroll to position [2589, 0]
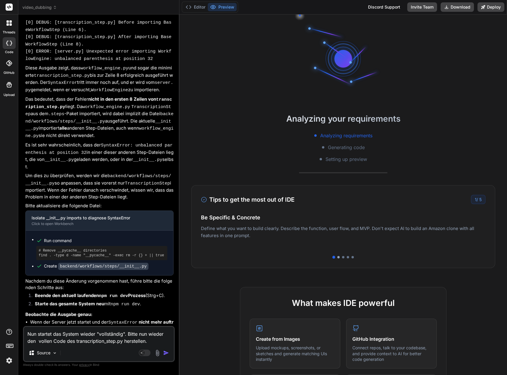
click at [337, 257] on div at bounding box center [338, 257] width 2 height 2
click at [342, 257] on div at bounding box center [343, 257] width 2 height 2
click at [347, 257] on div at bounding box center [348, 257] width 2 height 2
click at [352, 257] on div at bounding box center [353, 257] width 2 height 2
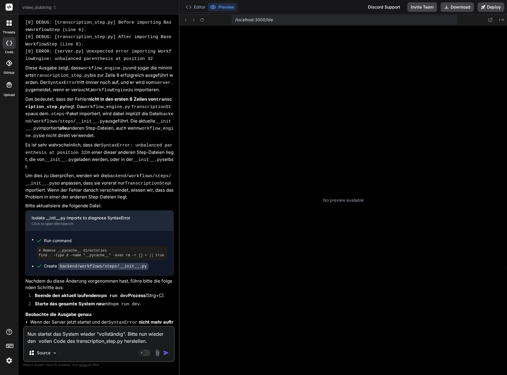
scroll to position [100, 0]
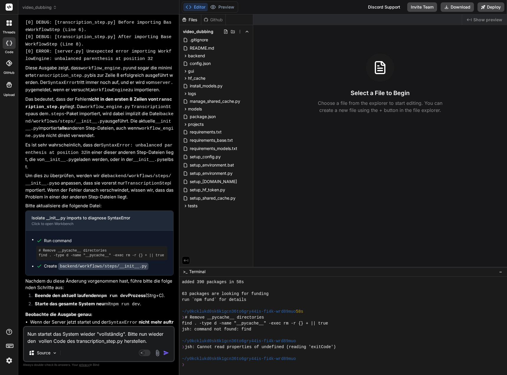
click at [168, 350] on img "button" at bounding box center [166, 353] width 6 height 6
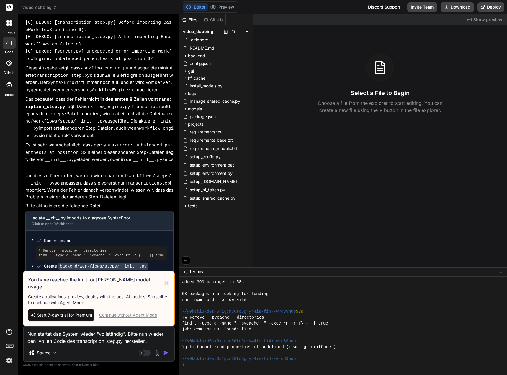
click at [154, 316] on div "Continue without Agent Mode" at bounding box center [128, 315] width 58 height 6
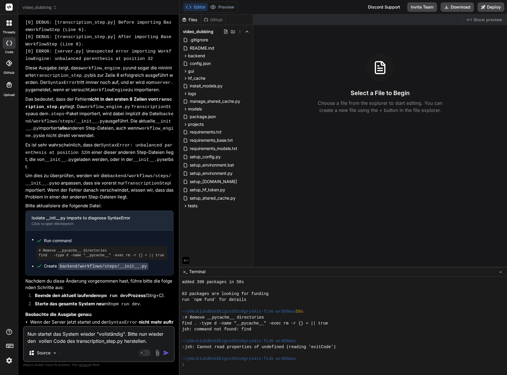
click at [166, 354] on img "button" at bounding box center [166, 353] width 6 height 6
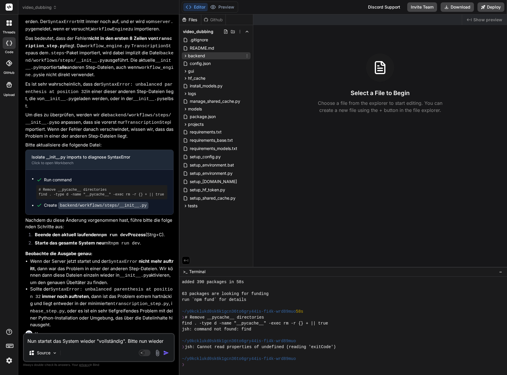
click at [185, 56] on icon at bounding box center [185, 55] width 5 height 5
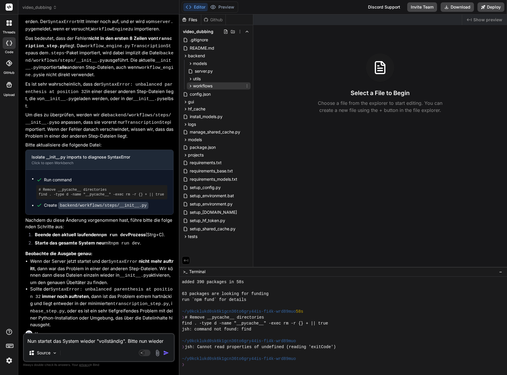
click at [189, 85] on icon at bounding box center [190, 86] width 5 height 5
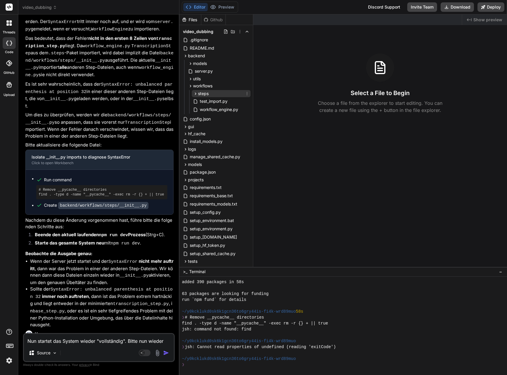
click at [192, 93] on div "steps" at bounding box center [221, 93] width 59 height 7
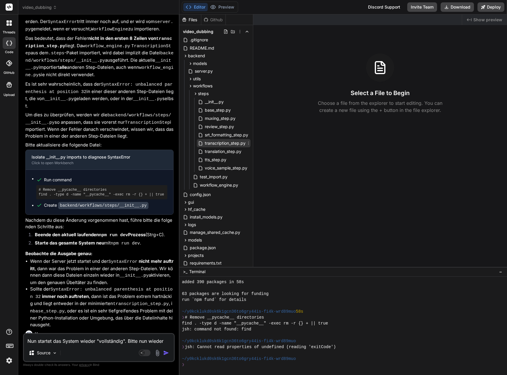
click at [217, 144] on span "transcription_step.py" at bounding box center [225, 143] width 42 height 7
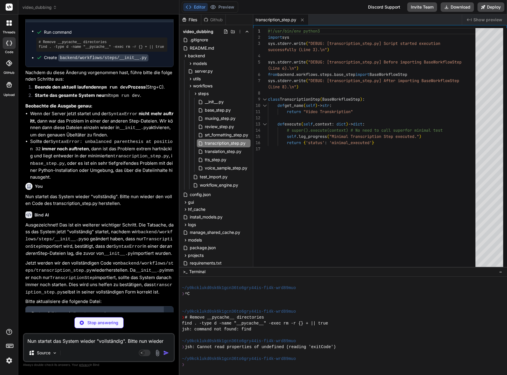
scroll to position [2800, 0]
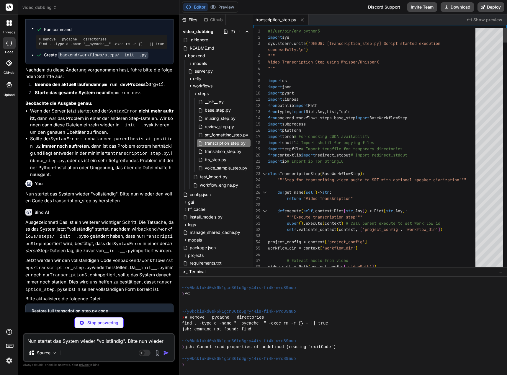
type textarea "x"
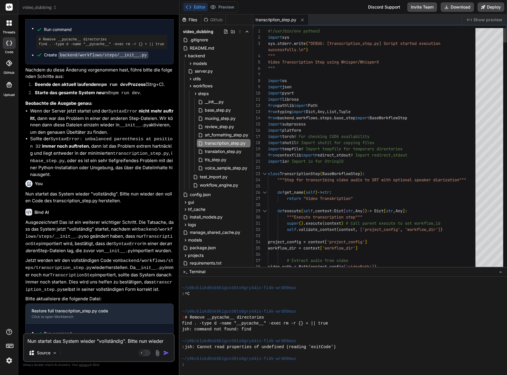
scroll to position [0, 0]
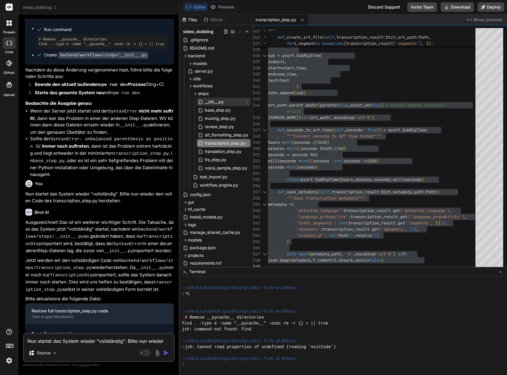
click at [217, 103] on span "__init__.py" at bounding box center [214, 101] width 20 height 7
type textarea "# 'SRTFormattingStep', # 'MuxingStep' ]"
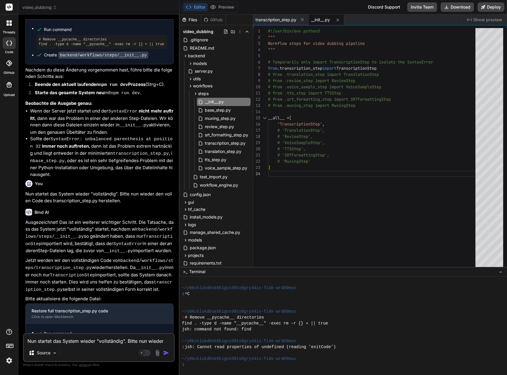
click at [68, 341] on textarea "Nun startet das System wieder "vollständig". Bitte nun wieder den vollen Code d…" at bounding box center [99, 339] width 150 height 11
type textarea "S"
type textarea "x"
type textarea "St"
type textarea "x"
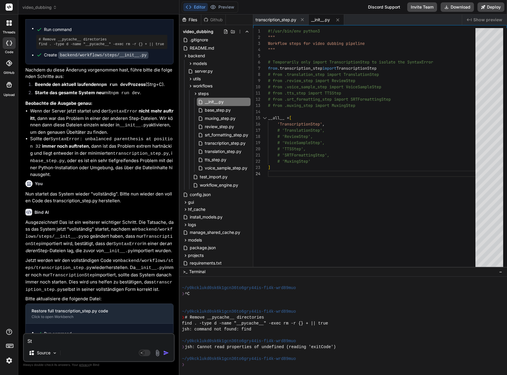
type textarea "Sta"
type textarea "x"
type textarea "Star"
type textarea "x"
type textarea "Start"
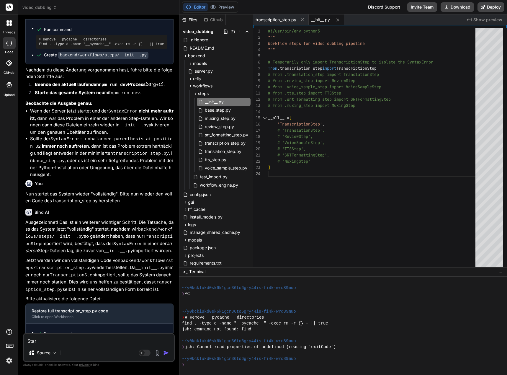
type textarea "x"
type textarea "Starte"
type textarea "x"
type textarea "Startet"
type textarea "x"
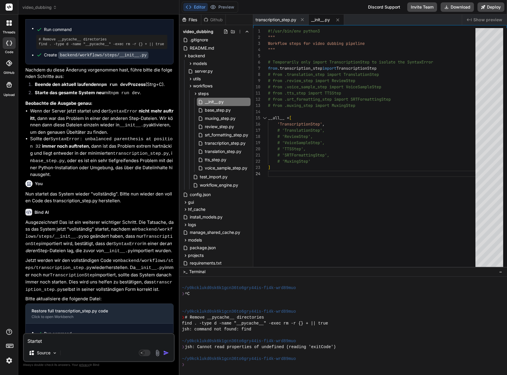
type textarea "Startet"
type textarea "x"
type textarea "Startet w"
type textarea "x"
type textarea "Startet wi"
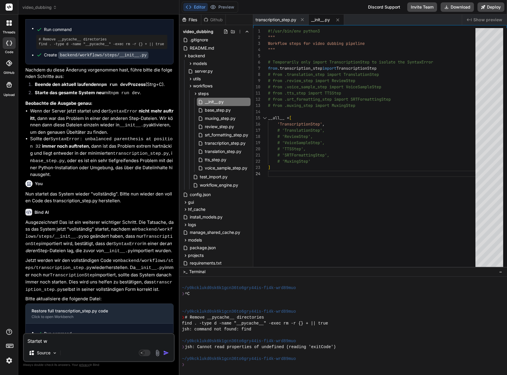
type textarea "x"
type textarea "Startet wie"
type textarea "x"
type textarea "Startet [PERSON_NAME]"
type textarea "x"
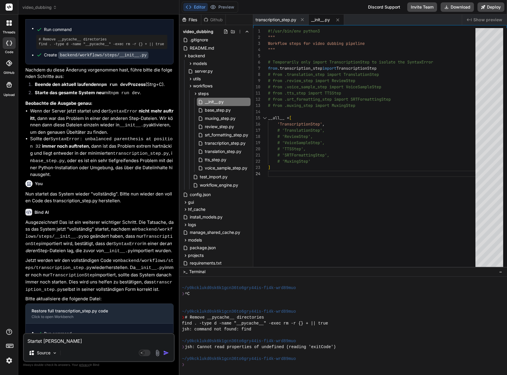
type textarea "Startet [PERSON_NAME]"
type textarea "x"
type textarea "Startet wieder"
type textarea "x"
type textarea "Startet wieder"
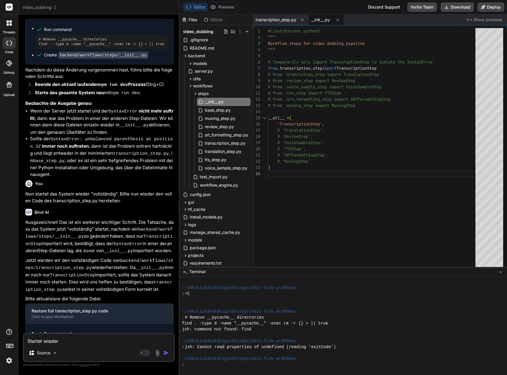
type textarea "x"
type textarea "Startet wieder k"
type textarea "x"
type textarea "Startet wieder ko"
type textarea "x"
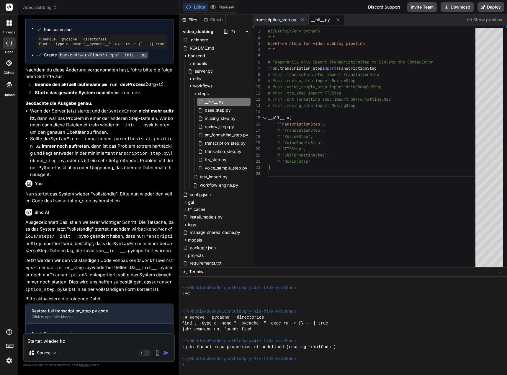
type textarea "Startet wieder kor"
type textarea "x"
type textarea "Startet wieder korr"
type textarea "x"
type textarea "Startet [PERSON_NAME]"
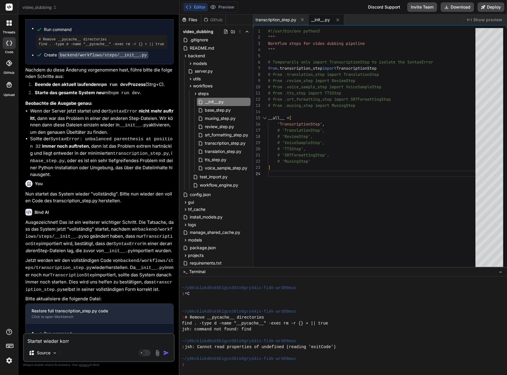
type textarea "x"
type textarea "Startet wieder korrek"
type textarea "x"
type textarea "Startet wieder korrekt"
type textarea "x"
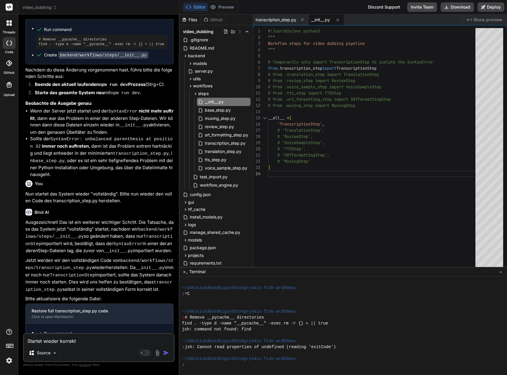
type textarea "Startet wieder korrekt."
type textarea "x"
click at [93, 341] on textarea "Startet wieder korrekt." at bounding box center [99, 339] width 150 height 11
type textarea "Startet wieder korrekt."
type textarea "x"
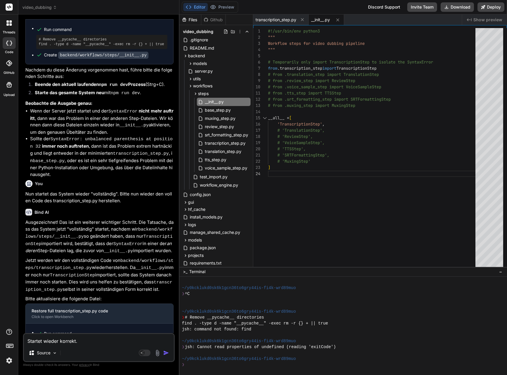
type textarea "Startet wieder korrekt. N"
type textarea "x"
type textarea "Startet wieder korrekt. Nu"
type textarea "x"
type textarea "Startet wieder korrekt. Nun"
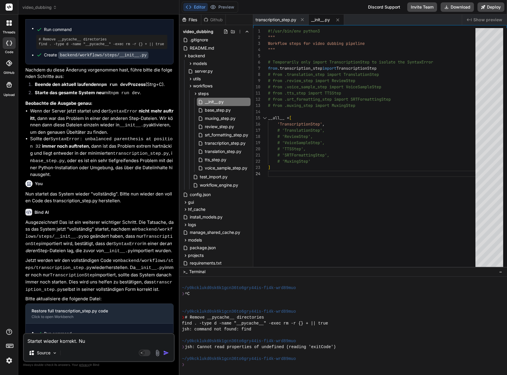
type textarea "x"
type textarea "Startet wieder korrekt. Nun"
type textarea "x"
type textarea "Startet wieder korrekt. Nun d"
type textarea "x"
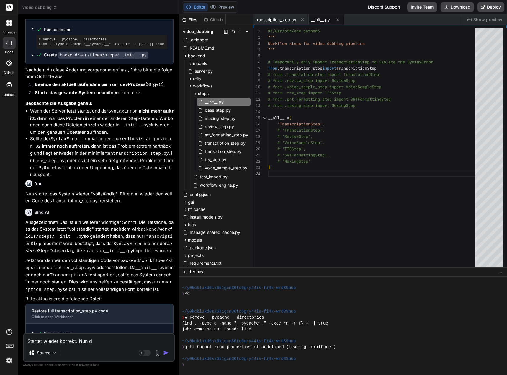
type textarea "Startet wieder korrekt. Nun de"
type textarea "x"
type textarea "Startet wieder korrekt. Nun den"
type textarea "x"
type textarea "Startet wieder korrekt. Nun den"
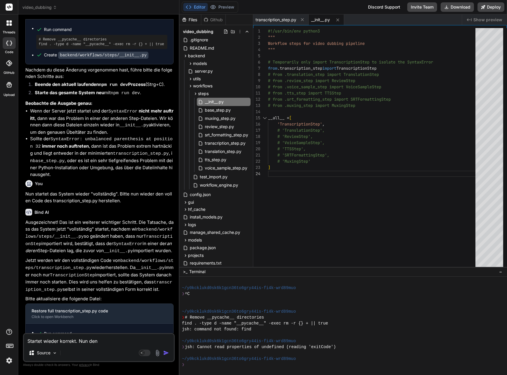
type textarea "x"
type textarea "Startet wieder korrekt. Nun den n"
type textarea "x"
type textarea "Startet wieder korrekt. Nun den ne"
type textarea "x"
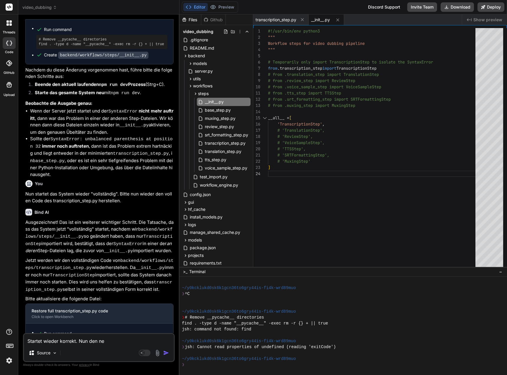
type textarea "Startet wieder korrekt. Nun den neä"
type textarea "x"
type textarea "Startet wieder korrekt. Nun den ne"
type textarea "x"
type textarea "Startet wieder korrekt. Nun den n"
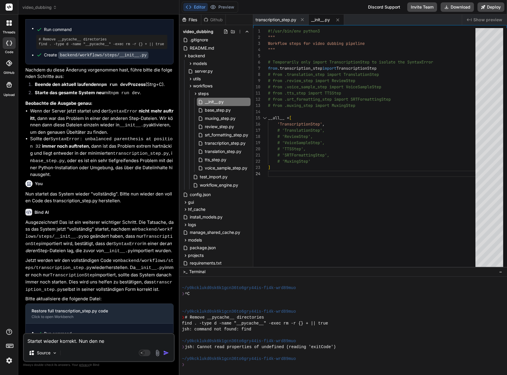
type textarea "x"
type textarea "Startet wieder korrekt. Nun den nä"
type textarea "x"
type textarea "Startet wieder korrekt. Nun den näc"
type textarea "x"
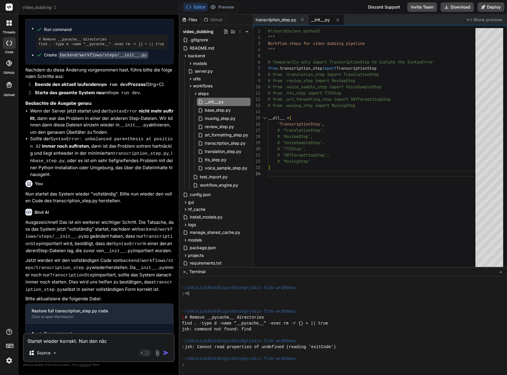
type textarea "Startet wieder korrekt. Nun den näch"
type textarea "x"
type textarea "Startet wieder korrekt. Nun den nächs"
type textarea "x"
type textarea "Startet wieder korrekt. Nun den nächst"
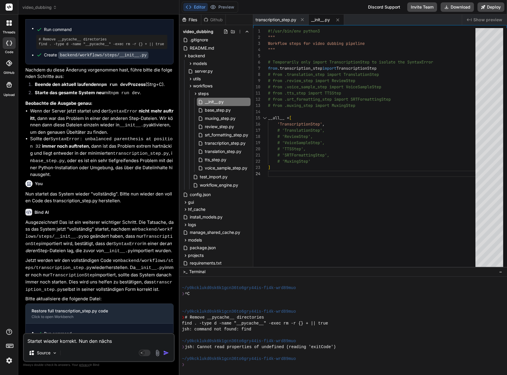
type textarea "x"
type textarea "Startet wieder korrekt. Nun den nächste"
type textarea "x"
type textarea "Startet wieder korrekt. Nun den nächsten"
type textarea "x"
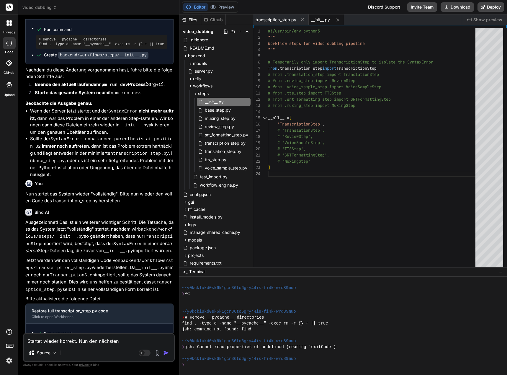
type textarea "Startet wieder korrekt. Nun den nächsten"
type textarea "x"
type textarea "Startet wieder korrekt. Nun den nächsten S"
type textarea "x"
type textarea "Startet wieder korrekt. Nun den nächsten St"
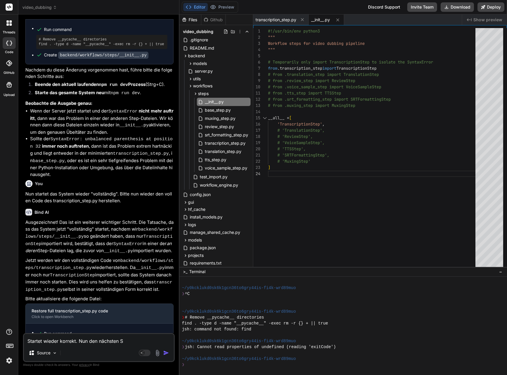
type textarea "x"
type textarea "Startet wieder korrekt. Nun den nächsten Ste"
type textarea "x"
type textarea "Startet wieder korrekt. Nun den nächsten Step"
type textarea "x"
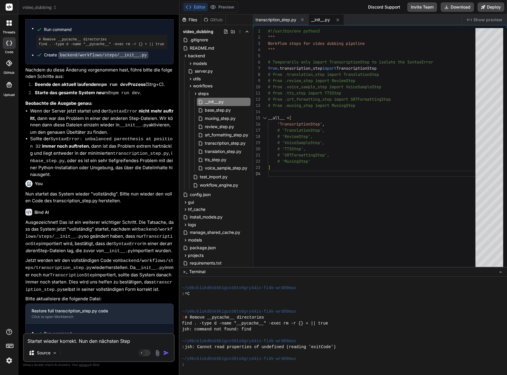
type textarea "Startet wieder korrekt. Nun den nächsten Step."
type textarea "x"
type textarea "Startet wieder korrekt. Nun den nächsten Step.."
type textarea "x"
type textarea "Startet wieder korrekt. Nun den nächsten Step..."
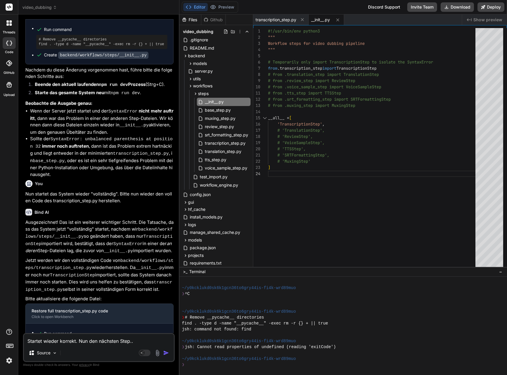
type textarea "x"
type textarea "Startet wieder korrekt. Nun den nächsten Step.."
type textarea "x"
type textarea "Startet wieder korrekt. Nun den nächsten Step."
type textarea "x"
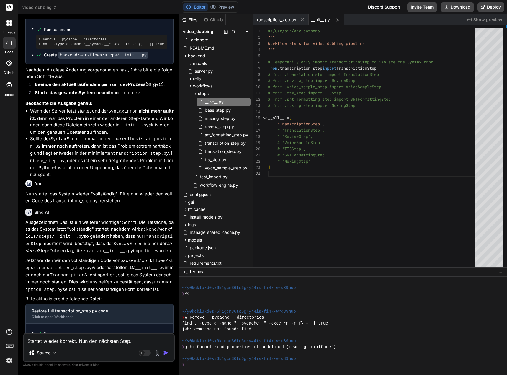
type textarea "Startet wieder korrekt. Nun den nächsten Step"
type textarea "x"
type textarea "Startet wieder korrekt. Nun den nächsten Step"
type textarea "x"
type textarea "Startet wieder korrekt. Nun den nächsten Step w"
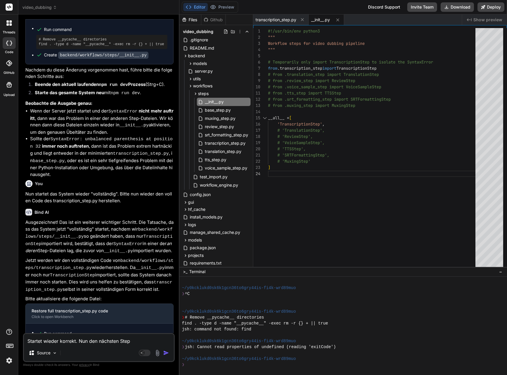
type textarea "x"
type textarea "Startet wieder korrekt. Nun den nächsten Step wi"
type textarea "x"
type textarea "Startet wieder korrekt. Nun den nächsten Step wie"
type textarea "x"
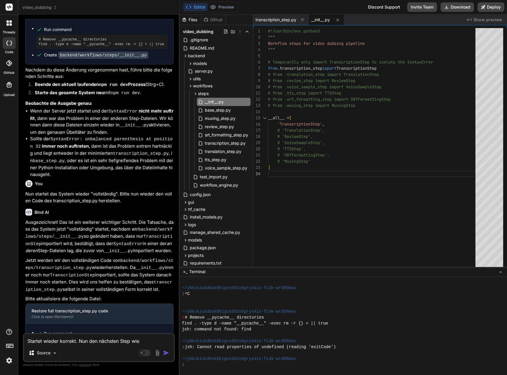
type textarea "Startet wieder korrekt. Nun den nächsten Step wied"
type textarea "x"
type textarea "Startet wieder korrekt. Nun den nächsten Step wiede"
type textarea "x"
type textarea "Startet wieder korrekt. Nun den nächsten Step wieder"
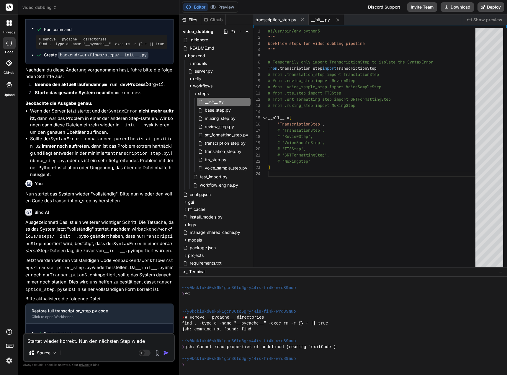
type textarea "x"
type textarea "Startet wieder korrekt. Nun den nächsten Step wieder"
type textarea "x"
type textarea "Startet wieder korrekt. Nun den nächsten Step wieder l"
type textarea "x"
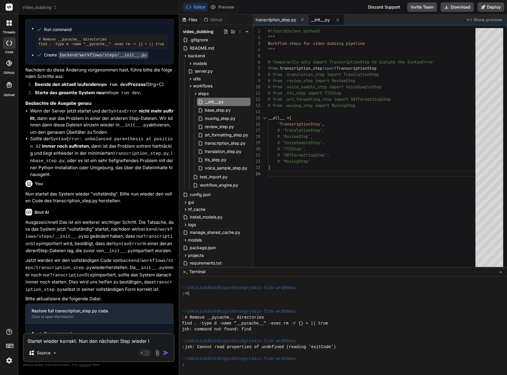
type textarea "Startet wieder korrekt. Nun den nächsten Step wieder la"
type textarea "x"
type textarea "Startet wieder korrekt. Nun den nächsten Step wieder lad"
type textarea "x"
type textarea "Startet wieder korrekt. Nun den nächsten Step wieder lade"
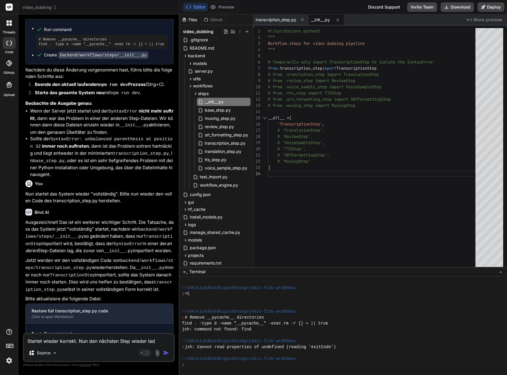
type textarea "x"
type textarea "Startet wieder korrekt. Nun den nächsten Step wieder laden"
type textarea "x"
type textarea "Startet wieder korrekt. Nun den nächsten Step wieder laden"
type textarea "x"
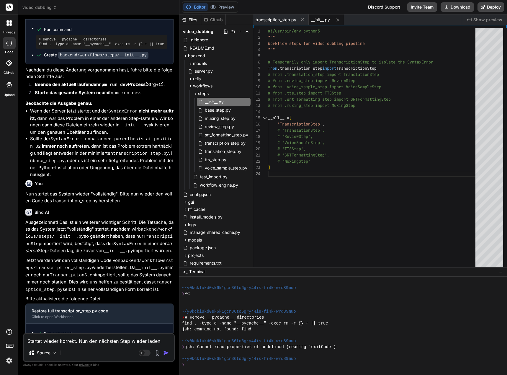
type textarea "Startet wieder korrekt. Nun den nächsten Step wieder laden l"
type textarea "x"
type textarea "Startet wieder korrekt. Nun den nächsten Step wieder laden la"
type textarea "x"
type textarea "Startet wieder korrekt. Nun den nächsten Step wieder laden las"
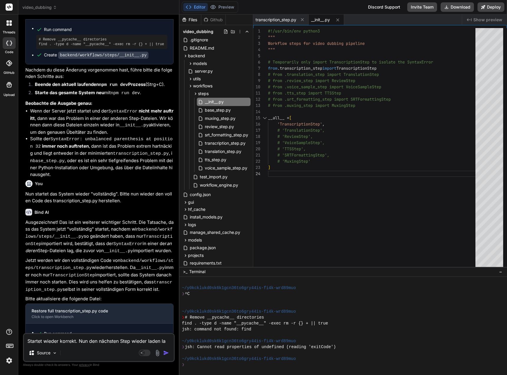
type textarea "x"
type textarea "Startet wieder korrekt. Nun den nächsten Step wieder laden lass"
type textarea "x"
type textarea "Startet wieder korrekt. Nun den nächsten Step wieder laden lasse"
type textarea "x"
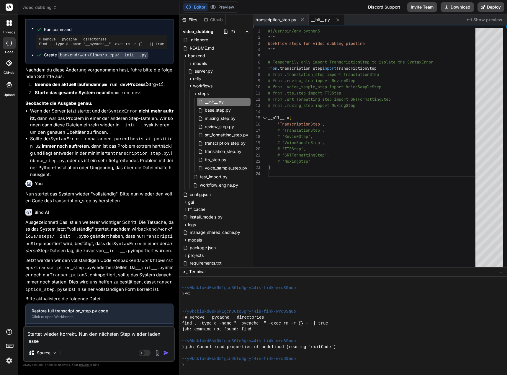
type textarea "Startet wieder korrekt. Nun den nächsten Step wieder laden lassen"
type textarea "x"
type textarea "Startet wieder korrekt. Nun den nächsten Step wieder laden lassen."
type textarea "x"
type textarea "Startet wieder korrekt. Nun den nächsten Step wieder laden lassen."
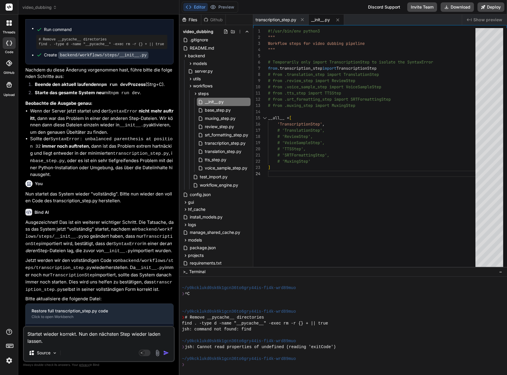
type textarea "x"
type textarea "Startet wieder korrekt. Nun den nächsten Step wieder laden lassen. O"
type textarea "x"
type textarea "Startet wieder korrekt. Nun den nächsten Step wieder laden lassen. Od"
type textarea "x"
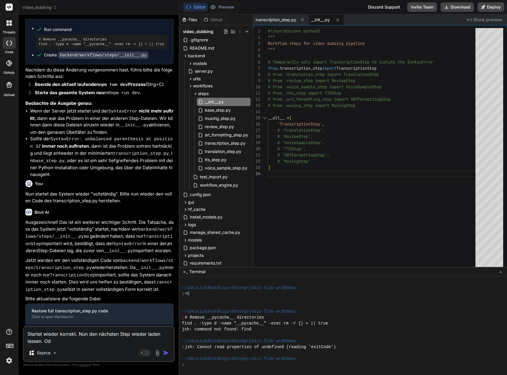
type textarea "Startet wieder korrekt. Nun den nächsten Step wieder laden lassen. Ode"
type textarea "x"
type textarea "Startet wieder korrekt. Nun den nächsten Step wieder laden lassen. [GEOGRAPHIC_…"
type textarea "x"
type textarea "Startet wieder korrekt. Nun den nächsten Step wieder laden lassen. [GEOGRAPHIC_…"
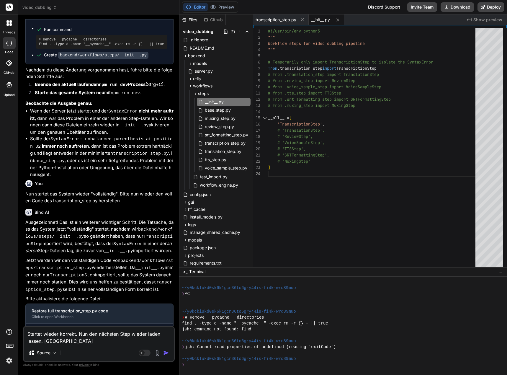
type textarea "x"
type textarea "Startet wieder korrekt. Nun den nächsten Step wieder laden lassen. Oder f"
type textarea "x"
type textarea "Startet wieder korrekt. Nun den nächsten Step wieder laden lassen. Oder fa"
type textarea "x"
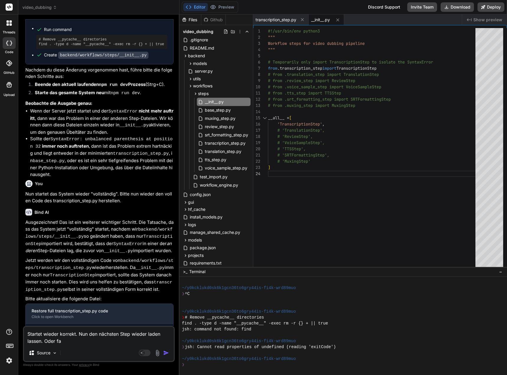
type textarea "Startet wieder korrekt. Nun den nächsten Step wieder laden lassen. Oder fal"
type textarea "x"
type textarea "Startet wieder korrekt. Nun den nächsten Step wieder laden lassen. Oder fall"
type textarea "x"
type textarea "Startet wieder korrekt. Nun den nächsten Step wieder laden lassen. [GEOGRAPHIC_…"
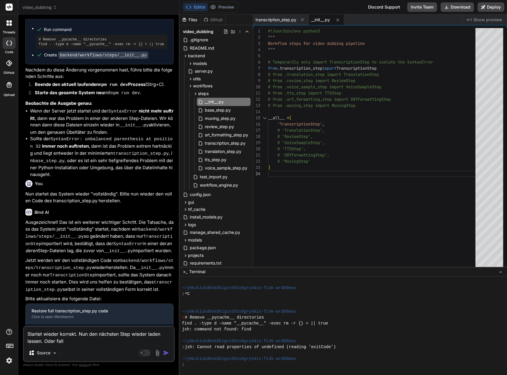
type textarea "x"
type textarea "Startet wieder korrekt. Nun den nächsten Step wieder laden lassen. [GEOGRAPHIC_…"
type textarea "x"
type textarea "Startet wieder korrekt. Nun den nächsten Step wieder laden lassen. [GEOGRAPHIC_…"
type textarea "x"
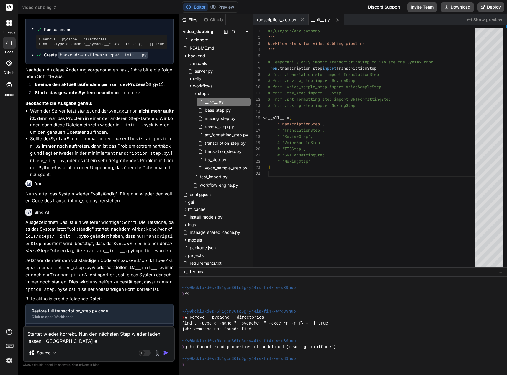
type textarea "Startet wieder korrekt. Nun den nächsten Step wieder laden lassen. [GEOGRAPHIC_…"
type textarea "x"
type textarea "Startet wieder korrekt. Nun den nächsten Step wieder laden lassen. [GEOGRAPHIC_…"
type textarea "x"
type textarea "Startet wieder korrekt. Nun den nächsten Step wieder laden lassen. [GEOGRAPHIC_…"
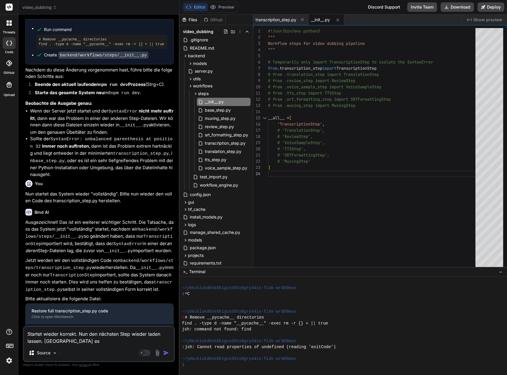
type textarea "x"
type textarea "Startet wieder korrekt. Nun den nächsten Step wieder laden lassen. [GEOGRAPHIC_…"
type textarea "x"
type textarea "Startet wieder korrekt. Nun den nächsten Step wieder laden lassen. [GEOGRAPHIC_…"
type textarea "x"
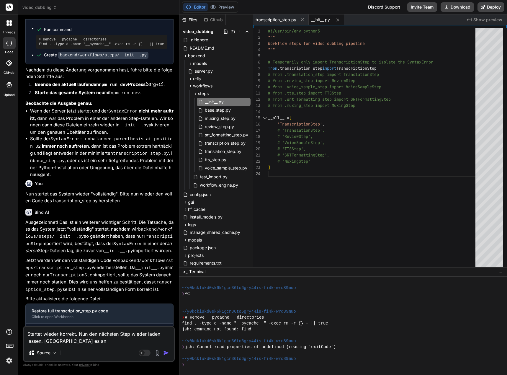
type textarea "Startet wieder korrekt. Nun den nächsten Step wieder laden lassen. [GEOGRAPHIC_…"
type textarea "x"
type textarea "Startet wieder korrekt. Nun den nächsten Step wieder laden lassen. [GEOGRAPHIC_…"
type textarea "x"
type textarea "Startet wieder korrekt. Nun den nächsten Step wieder laden lassen. [GEOGRAPHIC_…"
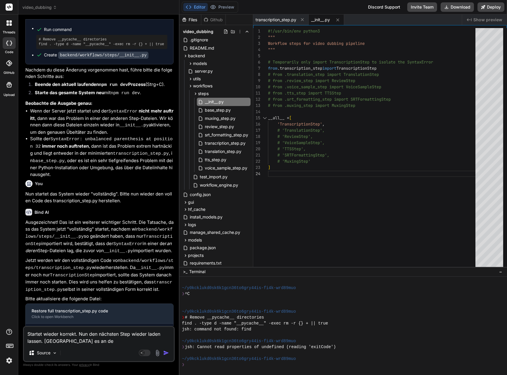
type textarea "x"
type textarea "Startet wieder korrekt. Nun den nächsten Step wieder laden lassen. [GEOGRAPHIC_…"
type textarea "x"
type textarea "Startet wieder korrekt. Nun den nächsten Step wieder laden lassen. [GEOGRAPHIC_…"
type textarea "x"
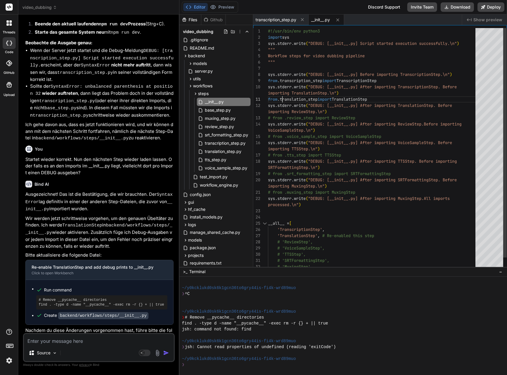
click at [283, 99] on div "sys.stderr.write ( "DEBUG: [__init__.py] Script started execution suc cessfully…" at bounding box center [373, 155] width 211 height 254
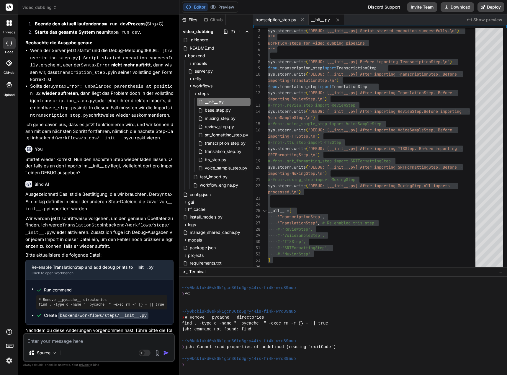
click at [40, 340] on textarea at bounding box center [99, 339] width 150 height 11
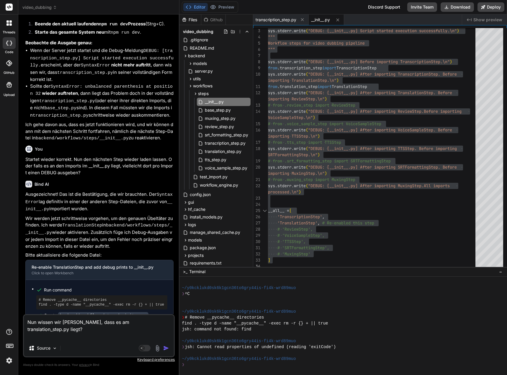
paste textarea "[0] DEBUG: [workflow_engine.py] Script started execution successfully. [0] DEBU…"
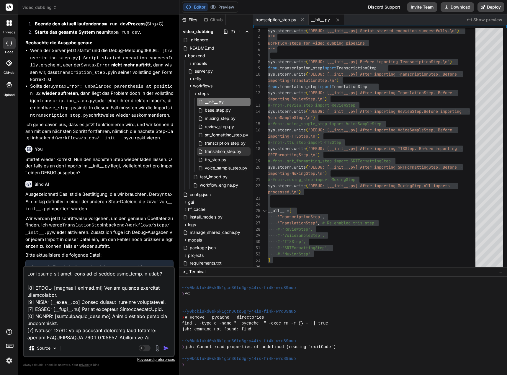
click at [232, 151] on span "translation_step.py" at bounding box center [223, 151] width 38 height 7
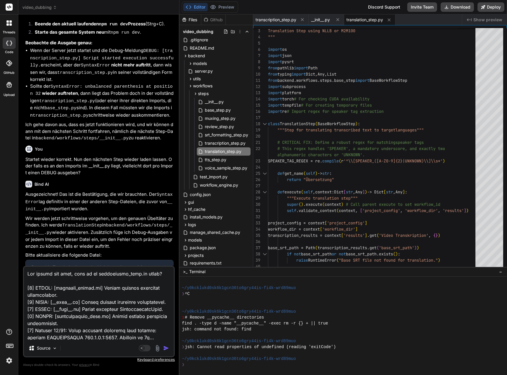
click at [165, 273] on textarea at bounding box center [99, 303] width 150 height 73
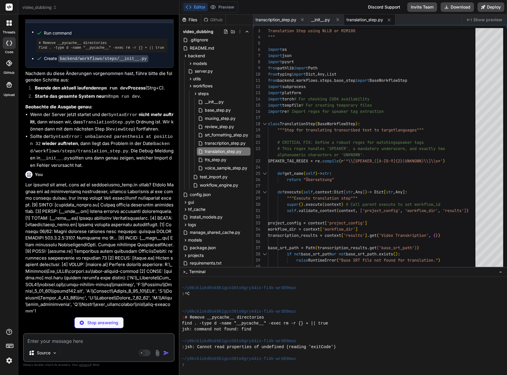
scroll to position [3457, 0]
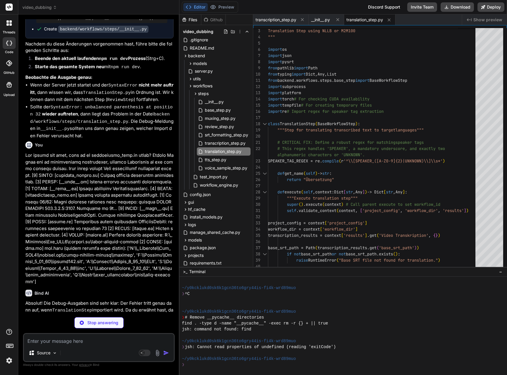
click at [99, 345] on code "unbalanced parenthesis at position 32" at bounding box center [97, 347] width 98 height 5
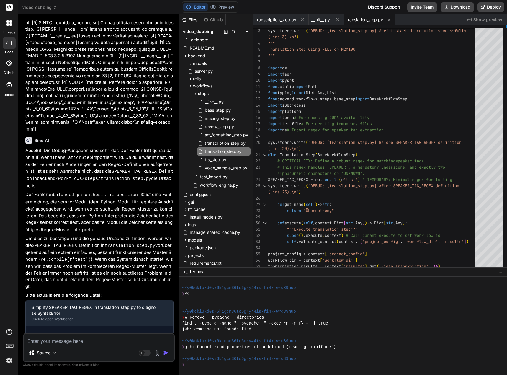
scroll to position [3639, 0]
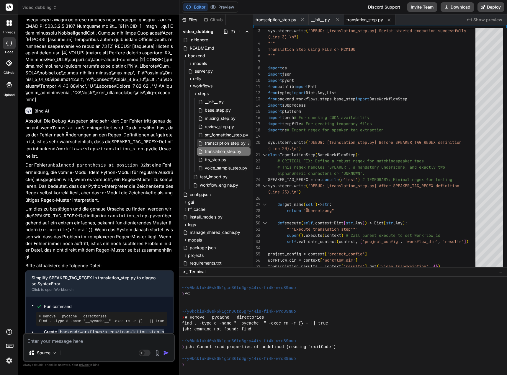
click at [216, 143] on span "transcription_step.py" at bounding box center [225, 143] width 42 height 7
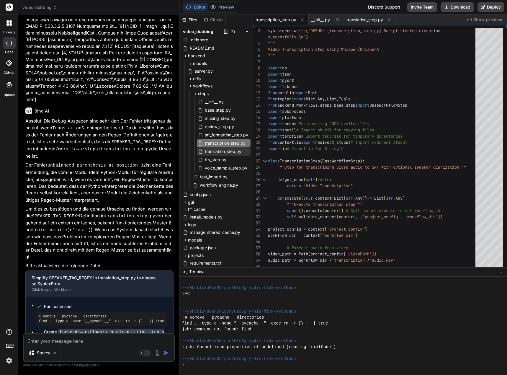
click at [217, 152] on span "translation_step.py" at bounding box center [223, 151] width 38 height 7
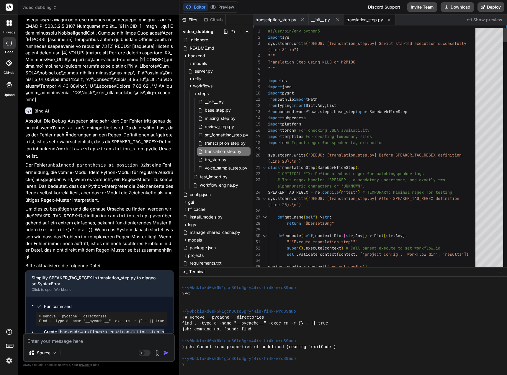
scroll to position [0, 0]
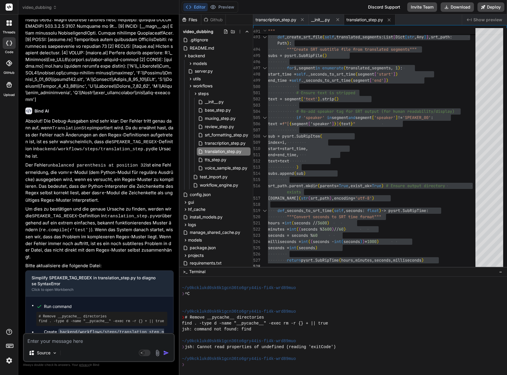
click at [74, 344] on textarea at bounding box center [99, 339] width 150 height 11
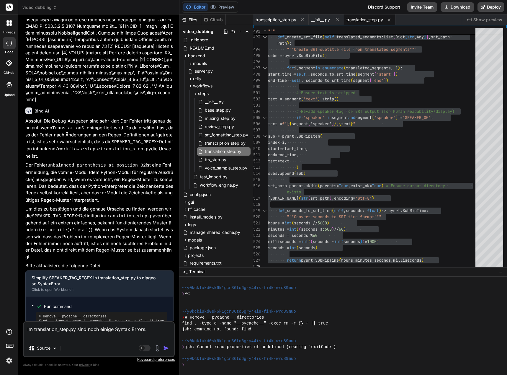
click at [33, 334] on textarea "Im translation_step.py sind noch einige Syntax Errors:" at bounding box center [99, 331] width 150 height 18
paste textarea "Unexpected indentation"
click at [57, 335] on textarea "Im translation_step.py sind noch einige Syntax Errors: Unexpected indentation -…" at bounding box center [99, 327] width 150 height 25
paste textarea "Expected expression"
click at [145, 322] on textarea "Im translation_step.py sind noch einige Syntax Errors: Unexpected indentation -…" at bounding box center [99, 327] width 150 height 25
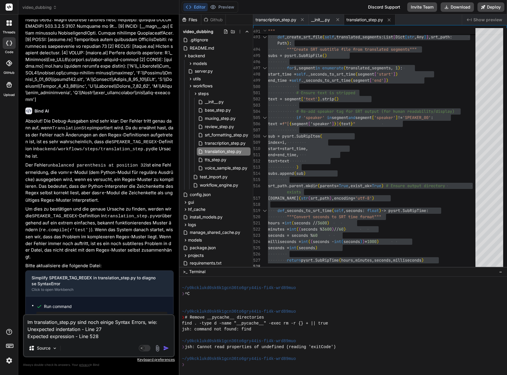
click at [167, 347] on img "button" at bounding box center [166, 348] width 6 height 6
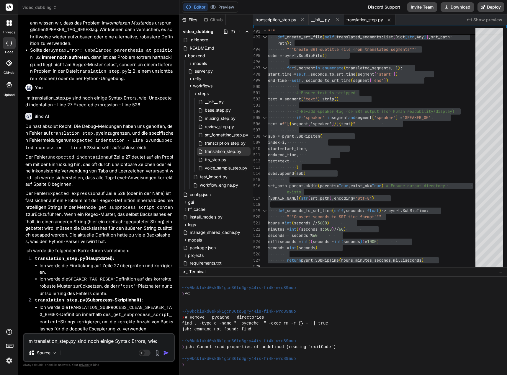
click at [229, 150] on span "translation_step.py" at bounding box center [223, 151] width 38 height 7
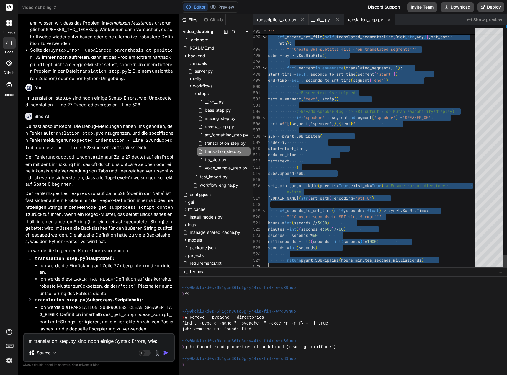
click at [69, 341] on textarea "Im translation_step.py sind noch einige Syntax Errors, wie: Unexpected indentat…" at bounding box center [99, 339] width 150 height 11
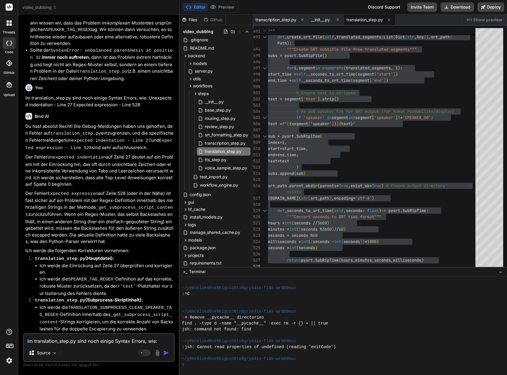
scroll to position [4101, 0]
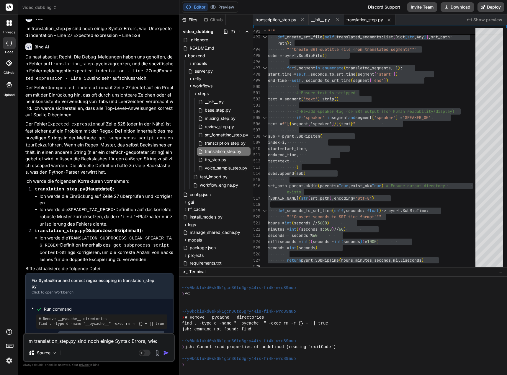
click at [66, 338] on textarea "Im translation_step.py sind noch einige Syntax Errors, wie: Unexpected indentat…" at bounding box center [99, 339] width 150 height 11
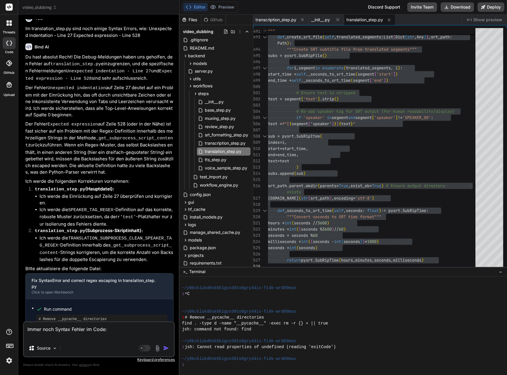
click at [37, 336] on textarea "Immer noch Syntax Fehler im Code:" at bounding box center [99, 331] width 150 height 18
paste textarea "Unexpected indentation"
click at [75, 334] on textarea "Immer noch Syntax Fehler im Code: Unexpected indentation - Line 27" at bounding box center [99, 327] width 150 height 25
paste textarea "Unindent not expected"
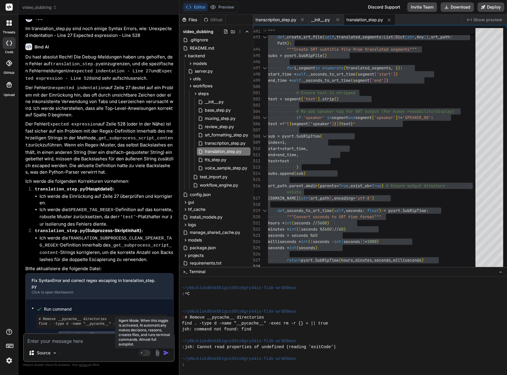
scroll to position [4169, 0]
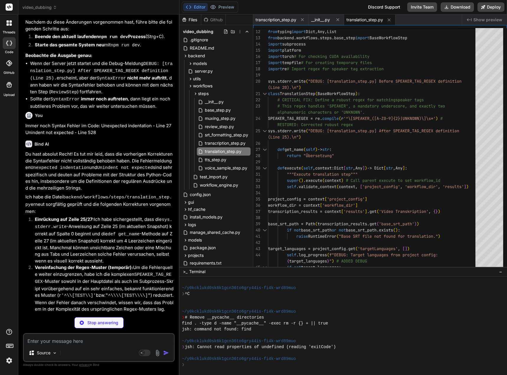
scroll to position [4440, 0]
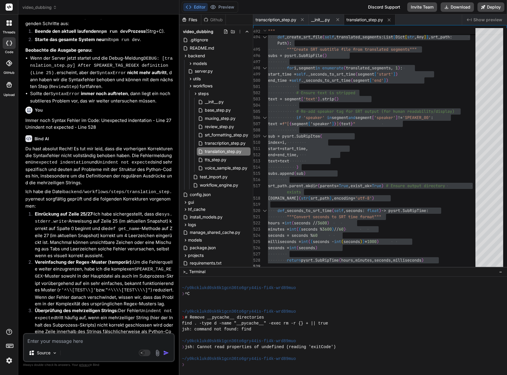
click at [52, 345] on div "Source Agent Mode. When this toggle is activated, AI automatically makes decisi…" at bounding box center [99, 347] width 152 height 29
click at [49, 343] on textarea at bounding box center [99, 339] width 150 height 11
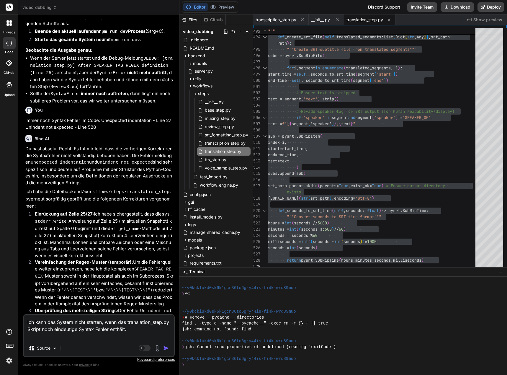
scroll to position [7, 0]
click at [61, 336] on textarea "Ich kann das System nicht starten, wenn das translation_step.py Skript noch ein…" at bounding box center [99, 327] width 150 height 25
paste textarea "Unexpected indentation"
click at [115, 335] on textarea "Ich kann das System nicht starten, wenn das translation_step.py Skript noch ein…" at bounding box center [99, 327] width 150 height 25
paste textarea ""(" was not closed"
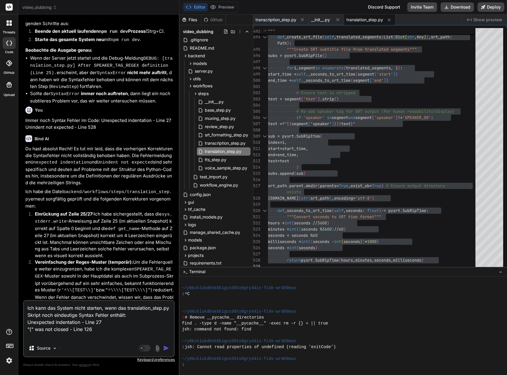
click at [31, 335] on textarea "Ich kann das System nicht starten, wenn das translation_step.py Skript noch ein…" at bounding box center [99, 320] width 150 height 39
paste textarea "Statements must be separated by newlines or semicolons"
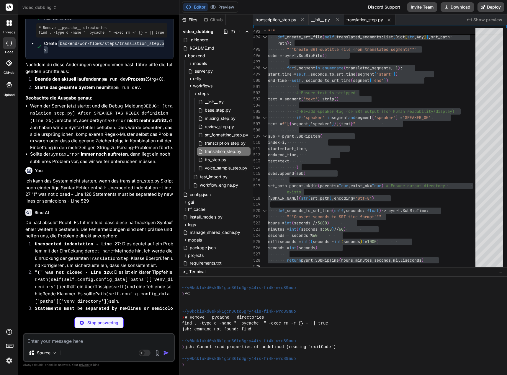
scroll to position [4839, 0]
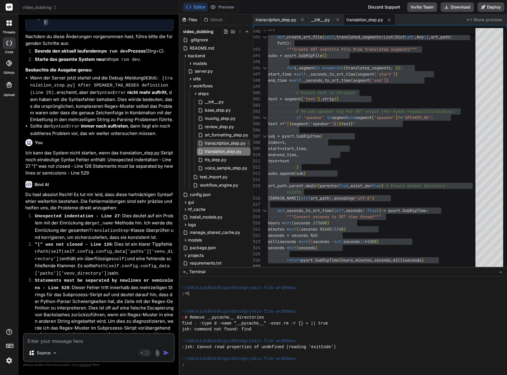
click at [225, 144] on span "transcription_step.py" at bounding box center [225, 143] width 42 height 7
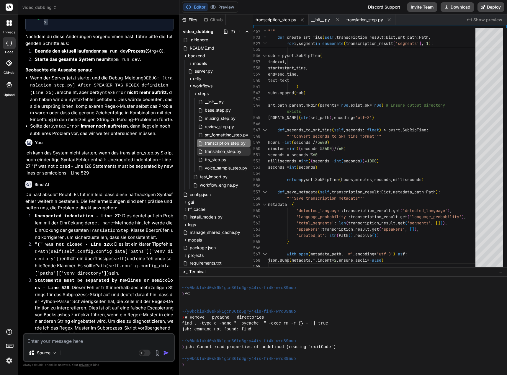
click at [222, 151] on span "translation_step.py" at bounding box center [223, 151] width 38 height 7
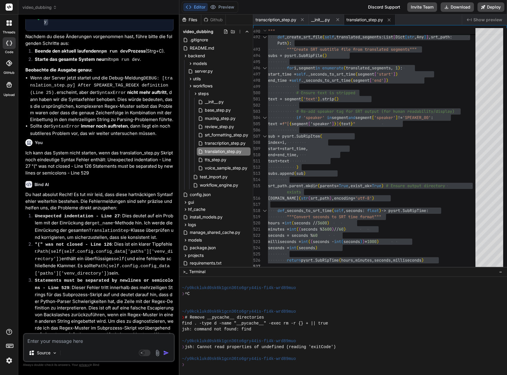
scroll to position [4809, 0]
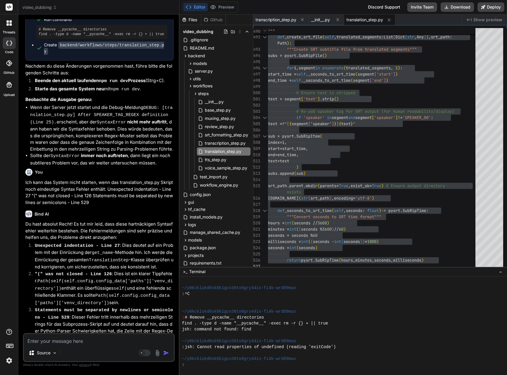
click at [53, 343] on textarea at bounding box center [99, 339] width 150 height 11
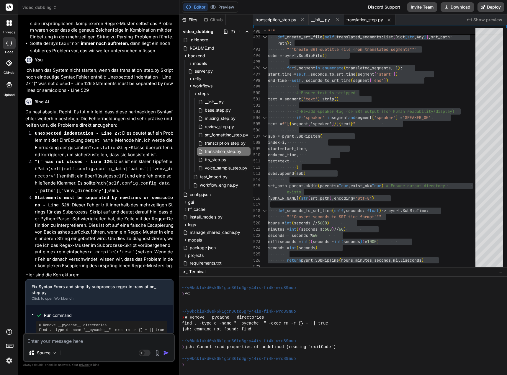
click at [45, 337] on textarea at bounding box center [99, 339] width 150 height 11
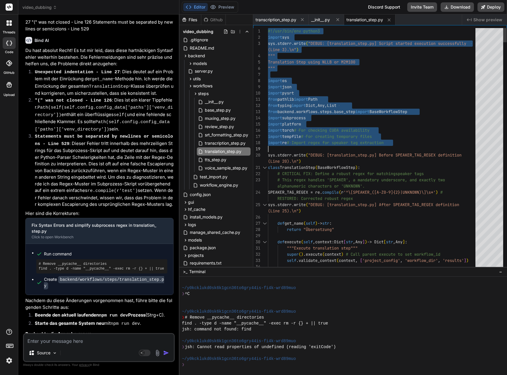
drag, startPoint x: 269, startPoint y: 30, endPoint x: 412, endPoint y: 143, distance: 182.4
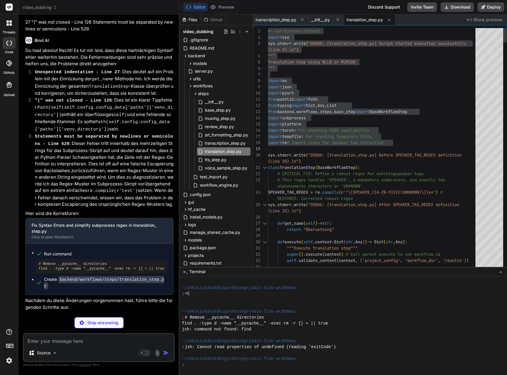
scroll to position [596, 0]
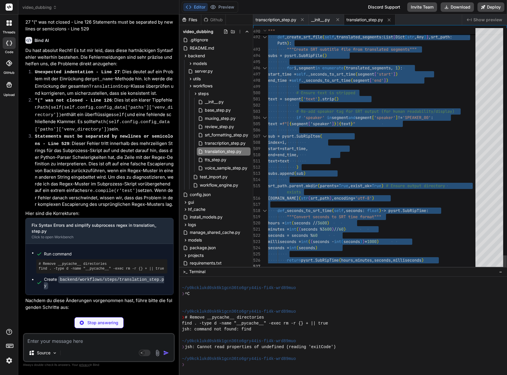
drag, startPoint x: 271, startPoint y: 148, endPoint x: 277, endPoint y: 369, distance: 221.5
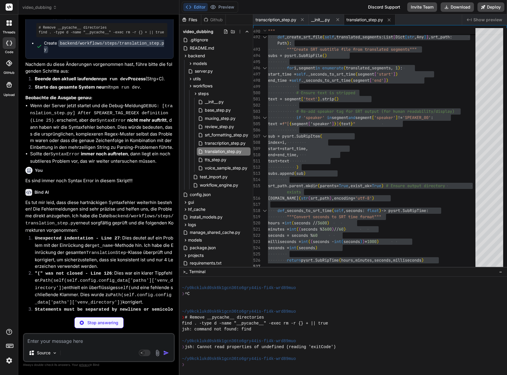
scroll to position [5225, 0]
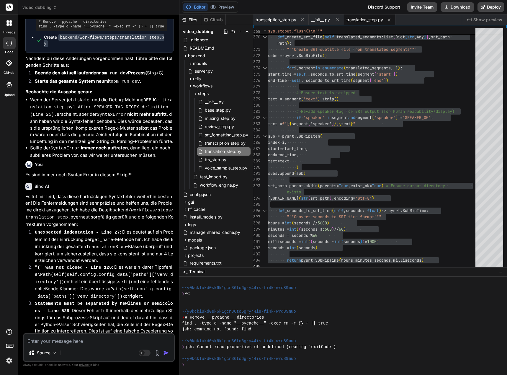
click at [47, 340] on textarea at bounding box center [99, 339] width 150 height 11
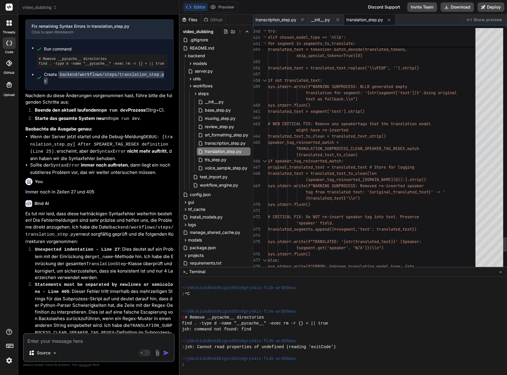
scroll to position [0, 0]
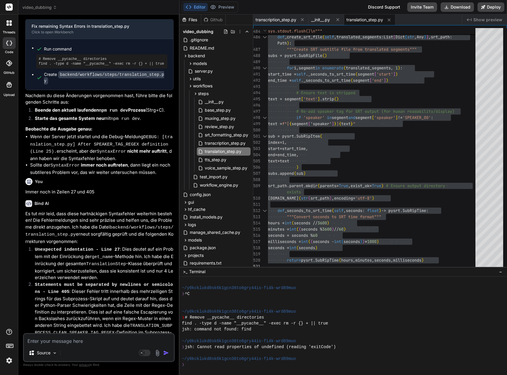
scroll to position [5620, 0]
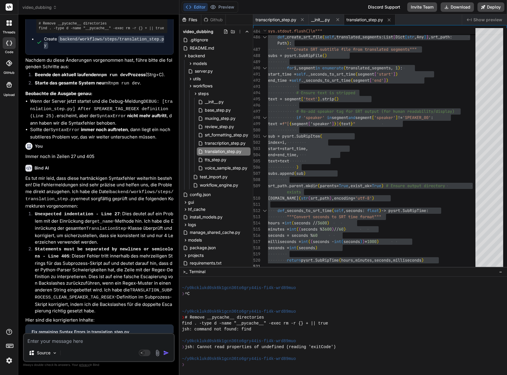
click at [49, 343] on textarea at bounding box center [99, 339] width 150 height 11
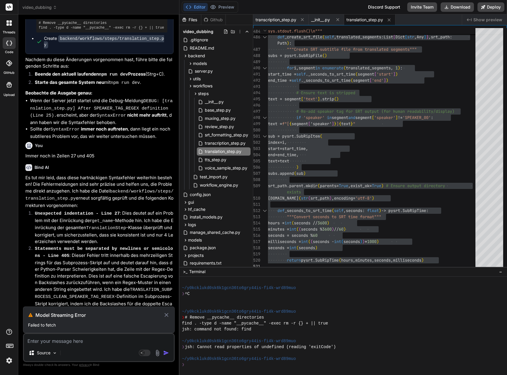
scroll to position [5666, 0]
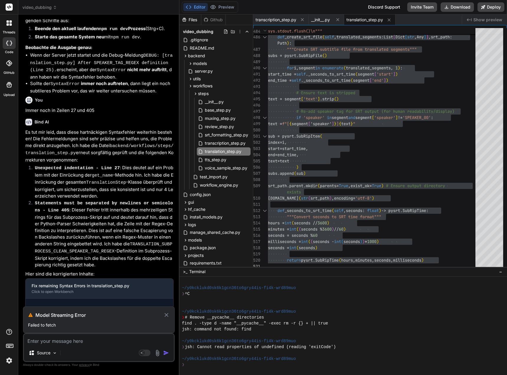
click at [168, 313] on icon at bounding box center [166, 314] width 7 height 7
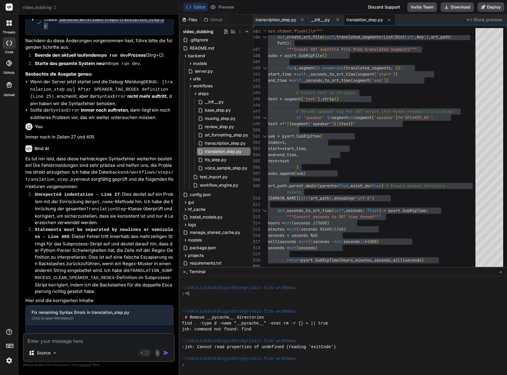
drag, startPoint x: 117, startPoint y: 327, endPoint x: 25, endPoint y: 330, distance: 92.1
click at [25, 330] on div "You Bind AI Es ist wirklich bemerkenswert, dass der DEBUG: [workflow_engine.py]…" at bounding box center [99, 176] width 151 height 314
copy p "...immer noch - siehe Zeilen 27 und 521"
click at [41, 341] on textarea at bounding box center [99, 339] width 150 height 11
paste textarea "...immer noch - siehe Zeilen 27 und 521"
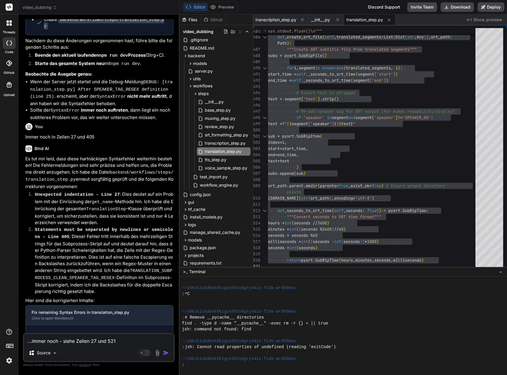
click at [166, 352] on img "button" at bounding box center [166, 353] width 6 height 6
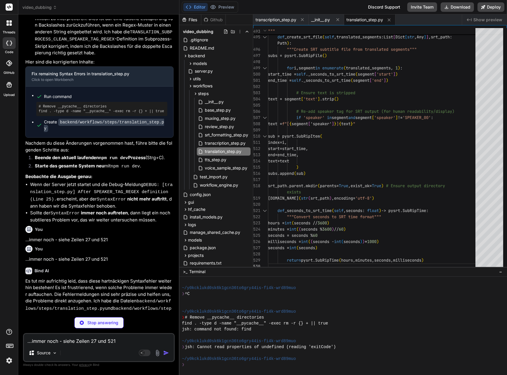
scroll to position [5998, 0]
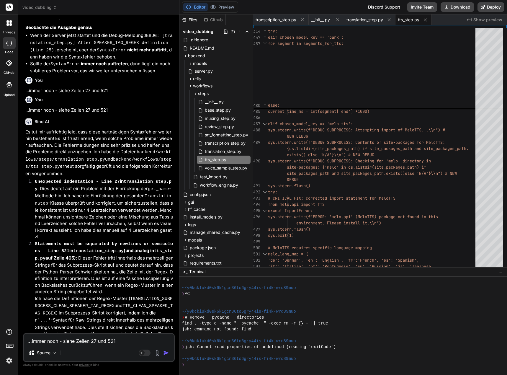
scroll to position [6057, 0]
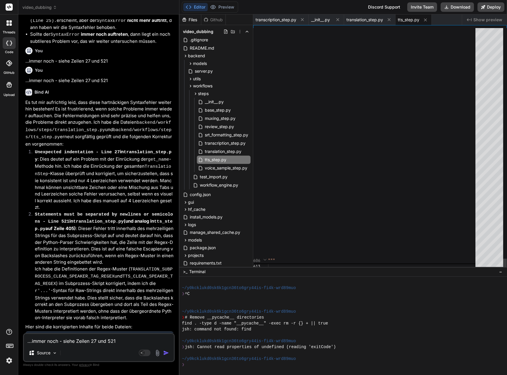
click at [349, 183] on div """"" at bounding box center [372, 145] width 208 height 235
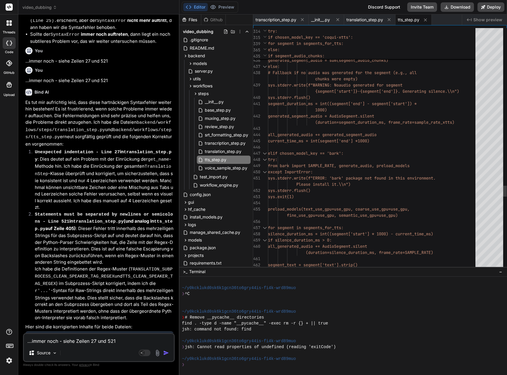
scroll to position [0, 0]
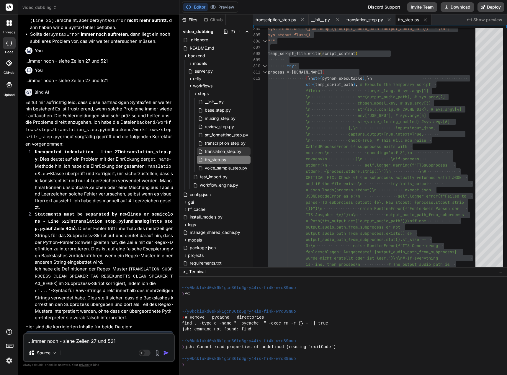
click at [223, 153] on span "translation_step.py" at bounding box center [223, 151] width 38 height 7
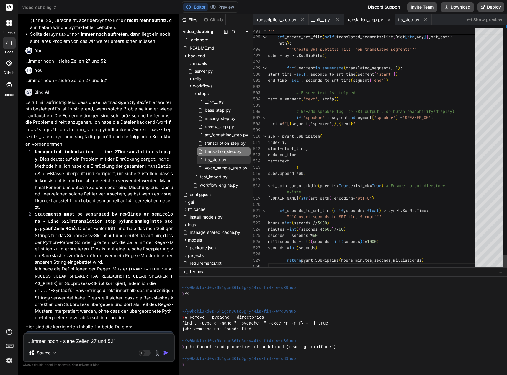
click at [220, 159] on span "tts_step.py" at bounding box center [215, 159] width 23 height 7
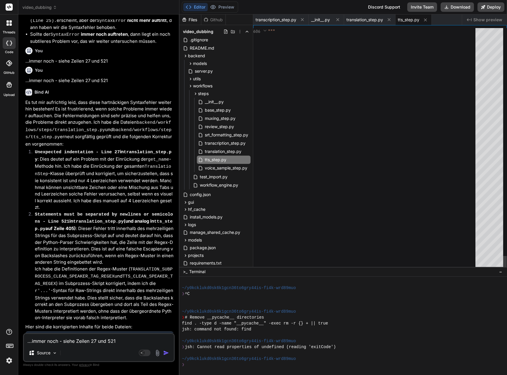
click at [298, 203] on div """" try :" at bounding box center [372, 175] width 208 height 294
click at [312, 181] on div """" try :" at bounding box center [372, 175] width 208 height 294
click at [93, 342] on textarea "...immer noch - siehe Zeilen 27 und 521" at bounding box center [99, 339] width 150 height 11
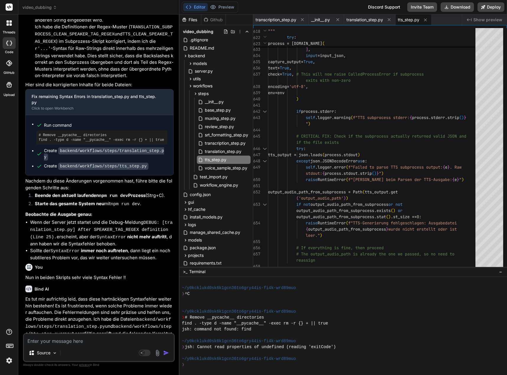
scroll to position [6461, 0]
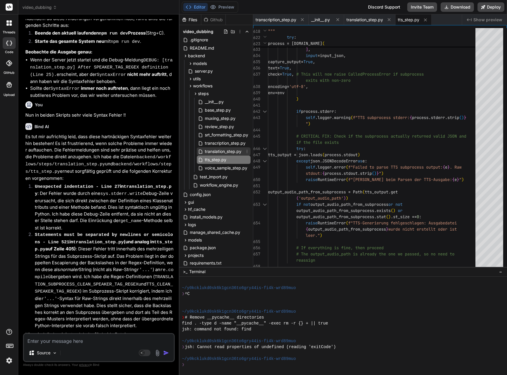
drag, startPoint x: 226, startPoint y: 151, endPoint x: 234, endPoint y: 153, distance: 7.3
click at [226, 151] on span "translation_step.py" at bounding box center [223, 151] width 38 height 7
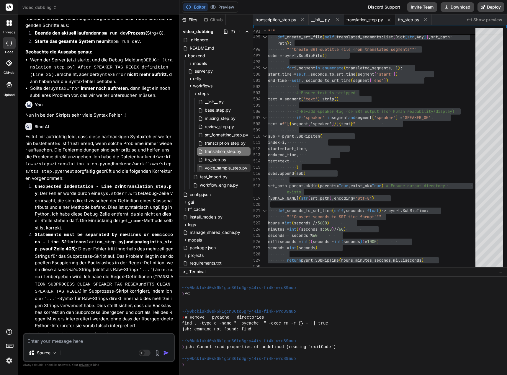
drag, startPoint x: 216, startPoint y: 162, endPoint x: 225, endPoint y: 166, distance: 10.1
click at [216, 162] on span "tts_step.py" at bounding box center [215, 159] width 23 height 7
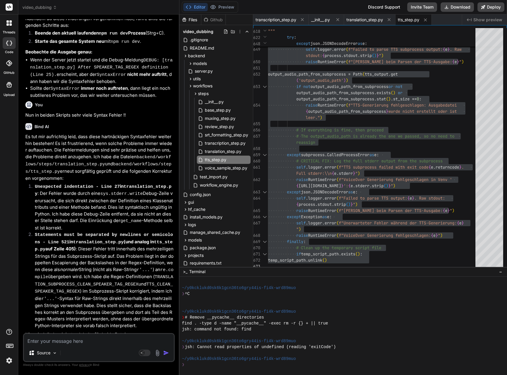
click at [84, 340] on textarea at bounding box center [99, 339] width 150 height 11
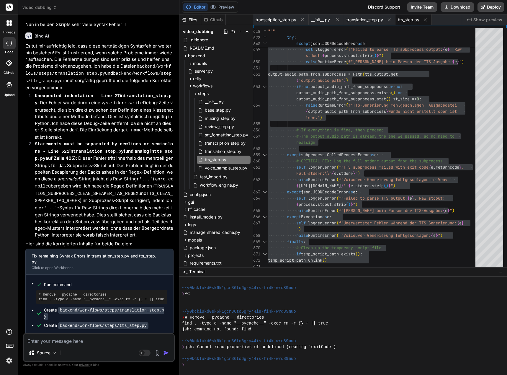
scroll to position [6571, 0]
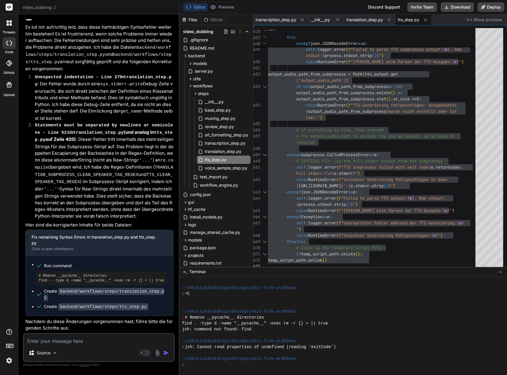
click at [43, 342] on textarea at bounding box center [99, 339] width 150 height 11
click at [223, 151] on span "translation_step.py" at bounding box center [223, 151] width 38 height 7
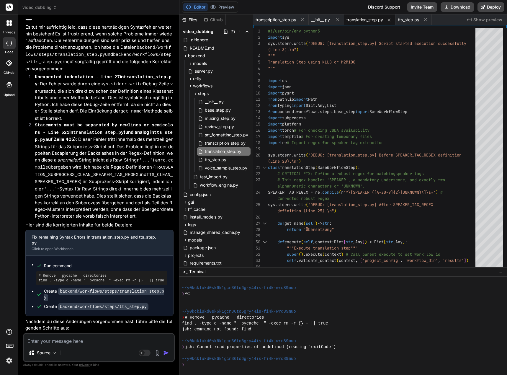
click at [51, 338] on textarea at bounding box center [99, 339] width 150 height 11
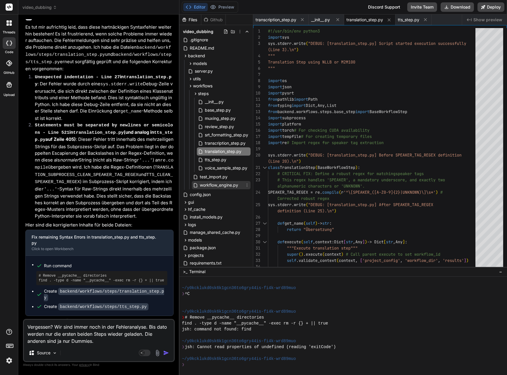
click at [211, 186] on span "workflow_engine.py" at bounding box center [219, 185] width 40 height 7
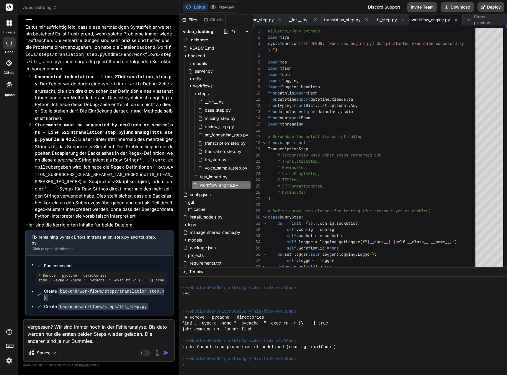
click at [164, 351] on img "button" at bounding box center [166, 353] width 6 height 6
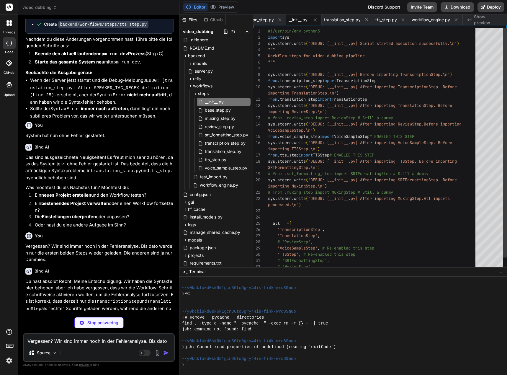
scroll to position [6895, 0]
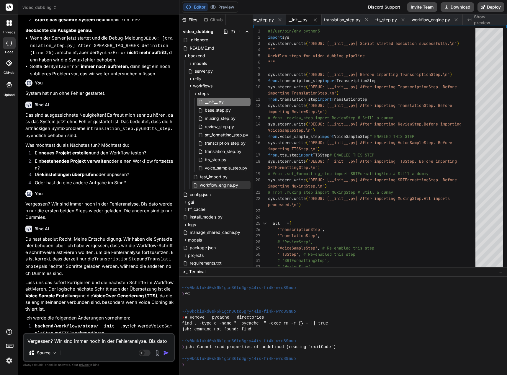
click at [230, 186] on span "workflow_engine.py" at bounding box center [219, 185] width 40 height 7
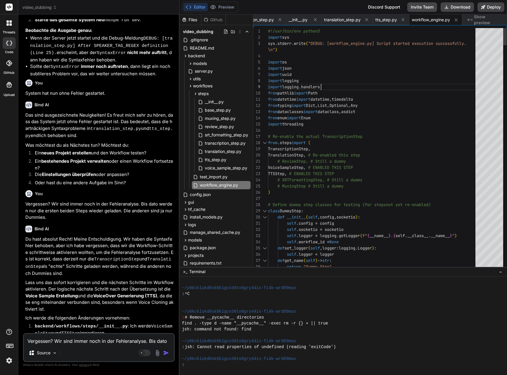
scroll to position [0, 0]
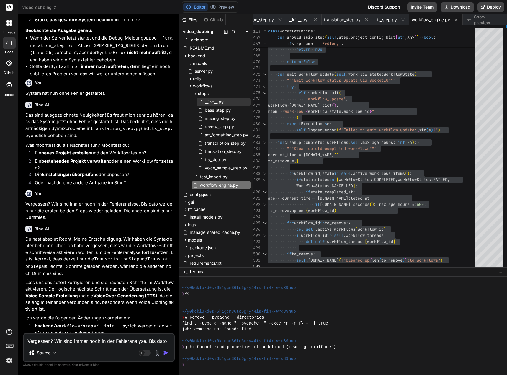
click at [221, 99] on span "__init__.py" at bounding box center [214, 101] width 20 height 7
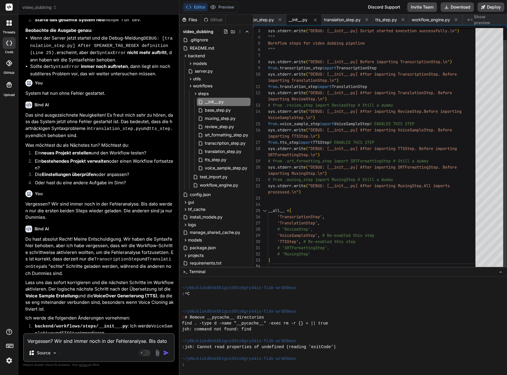
click at [277, 159] on div "sys.stderr.write ( "DEBUG: [__init__.py] Script started execution suc cessfully…" at bounding box center [373, 142] width 211 height 254
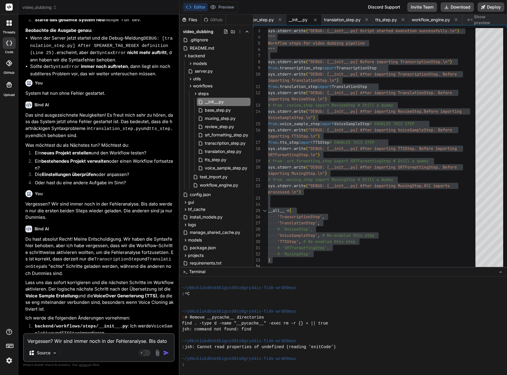
click at [66, 340] on textarea "Vergessen? Wir sind immer noch in der Fehleranalyse. Bis dato werden nur die er…" at bounding box center [99, 339] width 150 height 11
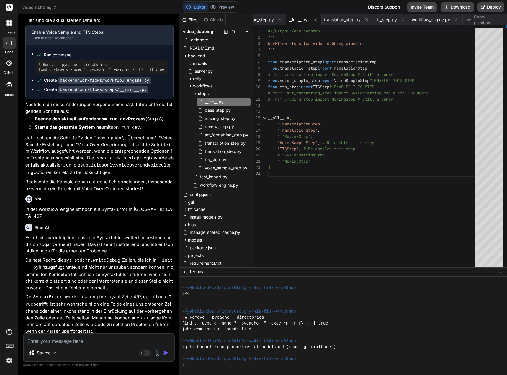
scroll to position [7283, 0]
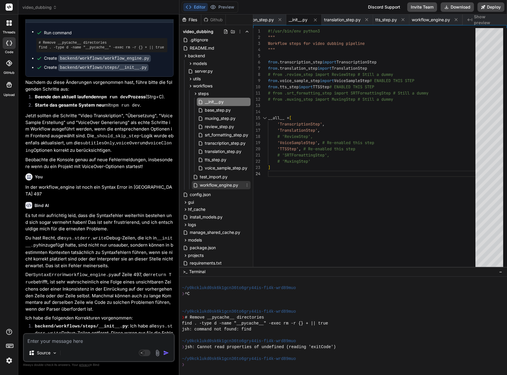
click at [217, 182] on span "workflow_engine.py" at bounding box center [219, 185] width 40 height 7
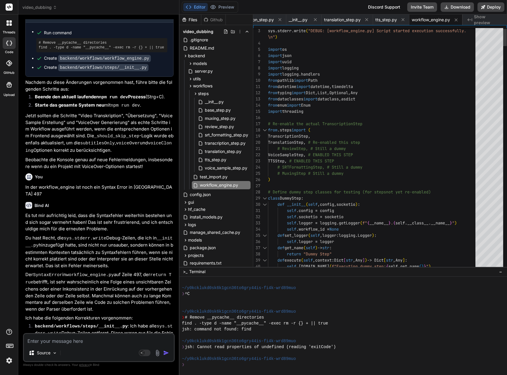
scroll to position [0, 0]
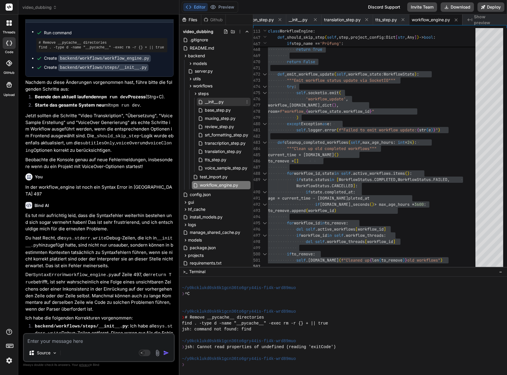
click at [218, 102] on span "__init__.py" at bounding box center [214, 101] width 20 height 7
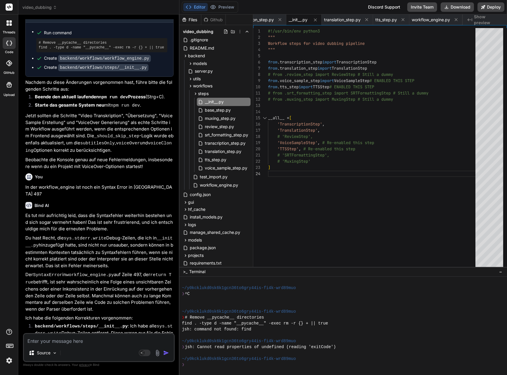
drag, startPoint x: 385, startPoint y: 354, endPoint x: 394, endPoint y: 342, distance: 15.8
click at [385, 354] on div at bounding box center [340, 353] width 317 height 6
click at [104, 338] on textarea at bounding box center [99, 339] width 150 height 11
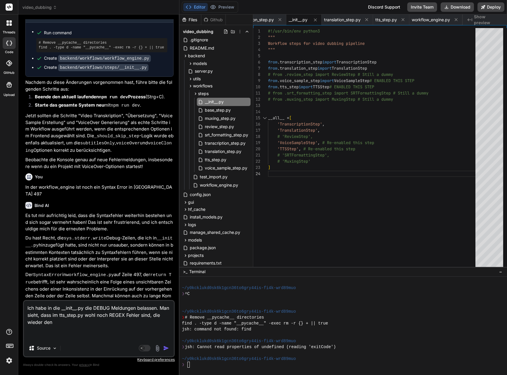
paste textarea "[0] DEBUG: [workflow_engine.py] Script started execution successfully. [0] DEBU…"
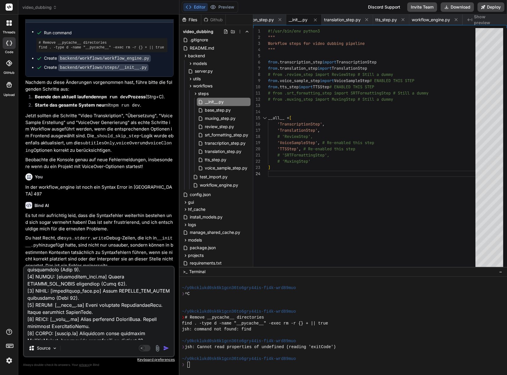
scroll to position [126, 0]
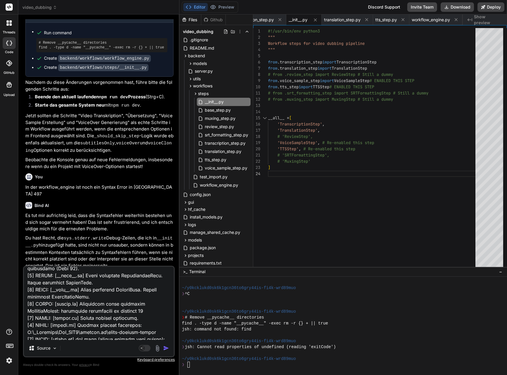
drag, startPoint x: 67, startPoint y: 310, endPoint x: 120, endPoint y: 311, distance: 52.6
click at [120, 311] on textarea at bounding box center [99, 303] width 150 height 73
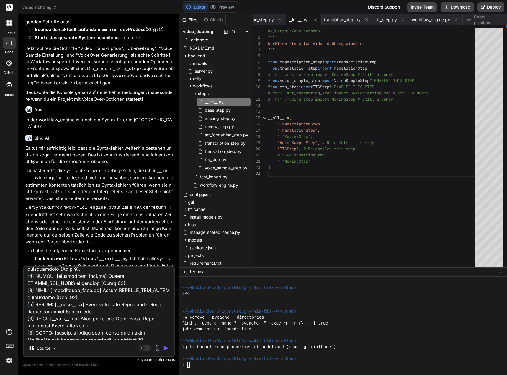
scroll to position [0, 0]
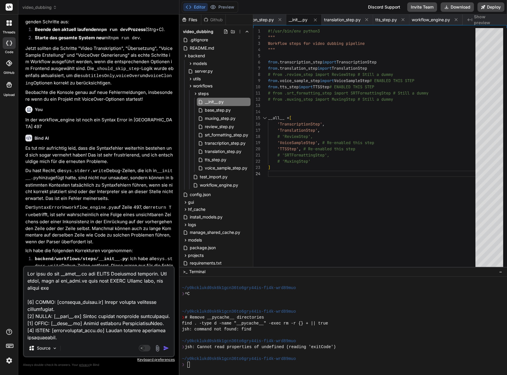
click at [66, 288] on textarea at bounding box center [99, 303] width 150 height 73
paste textarea "unbalanced parenthesis"
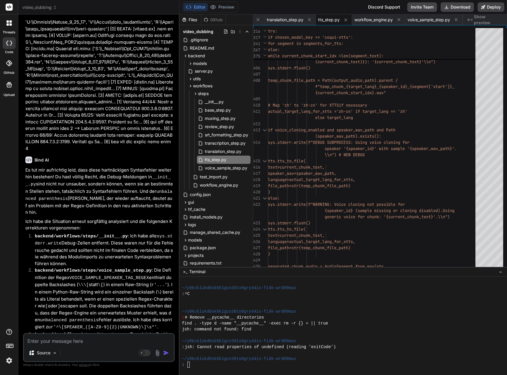
scroll to position [7965, 0]
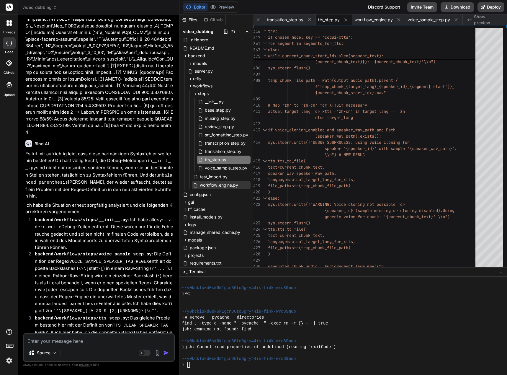
drag, startPoint x: 222, startPoint y: 186, endPoint x: 246, endPoint y: 186, distance: 24.2
click at [222, 186] on span "workflow_engine.py" at bounding box center [219, 185] width 40 height 7
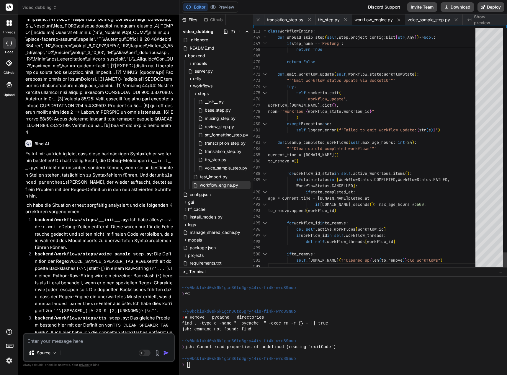
scroll to position [0, 0]
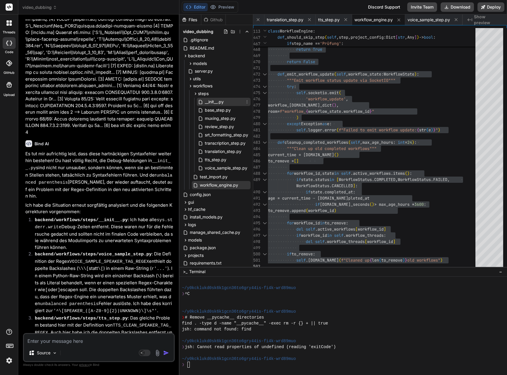
drag, startPoint x: 221, startPoint y: 103, endPoint x: 228, endPoint y: 101, distance: 6.7
click at [221, 103] on span "__init__.py" at bounding box center [214, 101] width 20 height 7
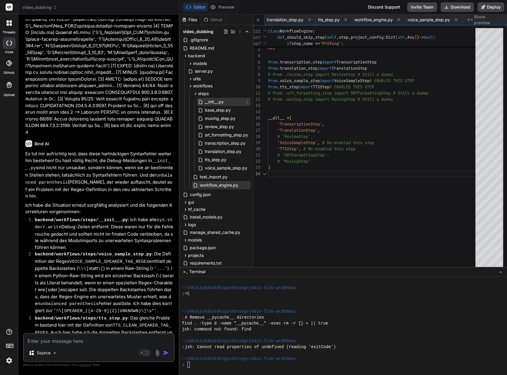
scroll to position [0, 56]
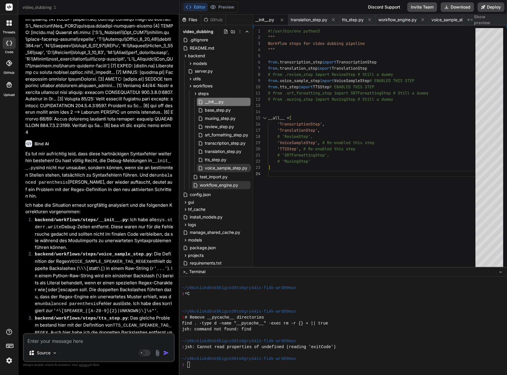
click at [233, 167] on span "voice_sample_step.py" at bounding box center [226, 167] width 44 height 7
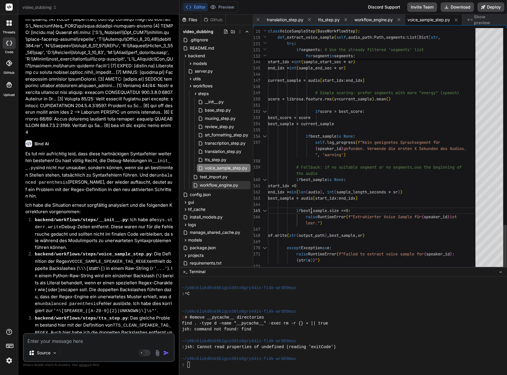
scroll to position [0, 0]
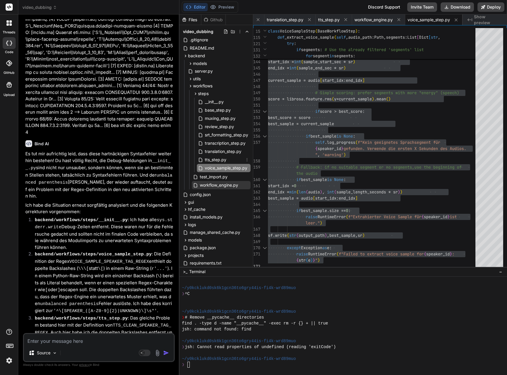
drag, startPoint x: 219, startPoint y: 159, endPoint x: 286, endPoint y: 166, distance: 67.4
click at [219, 159] on span "tts_step.py" at bounding box center [215, 159] width 23 height 7
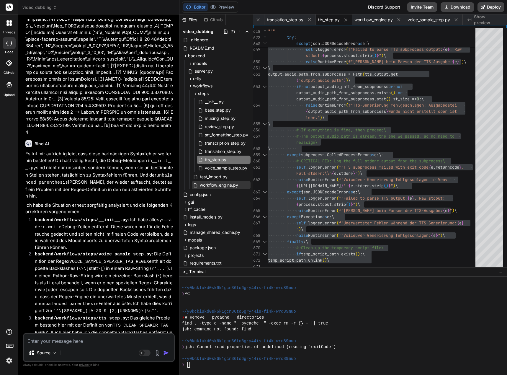
click at [51, 344] on textarea at bounding box center [99, 339] width 150 height 11
click at [214, 103] on span "__init__.py" at bounding box center [214, 101] width 20 height 7
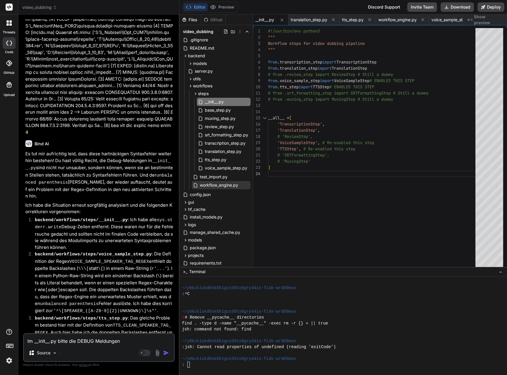
click at [126, 341] on textarea "Im __init__.py bitte die DEBUG Meldungen" at bounding box center [99, 339] width 150 height 11
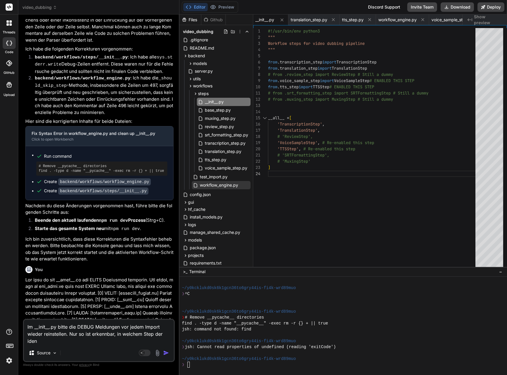
scroll to position [7463, 0]
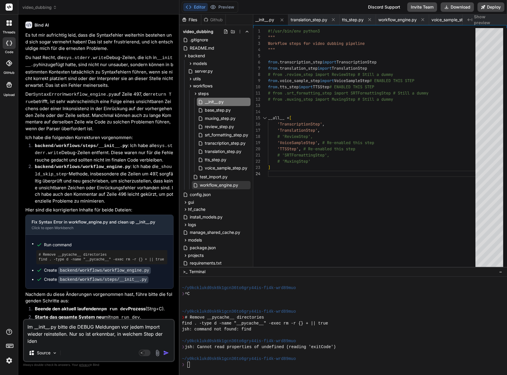
drag, startPoint x: 163, startPoint y: 176, endPoint x: 71, endPoint y: 190, distance: 93.1
copy p "unbalanced parenthesis"
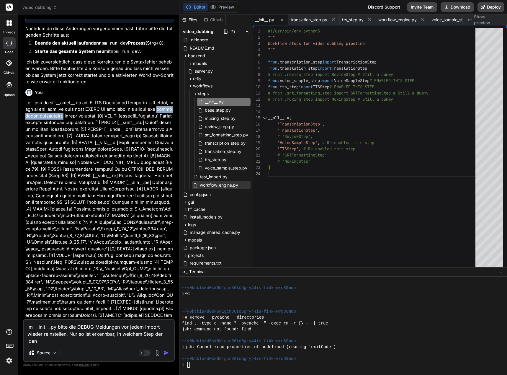
scroll to position [7979, 0]
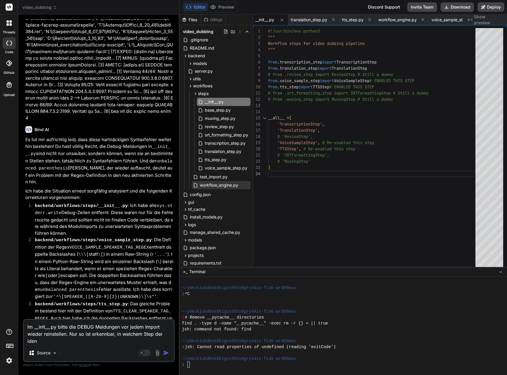
click at [53, 340] on textarea "Im __init__.py bitte die DEBUG Meldungen vor jedem Import wieder reinstellen. N…" at bounding box center [99, 332] width 150 height 25
paste textarea "unbalanced parenthesis"
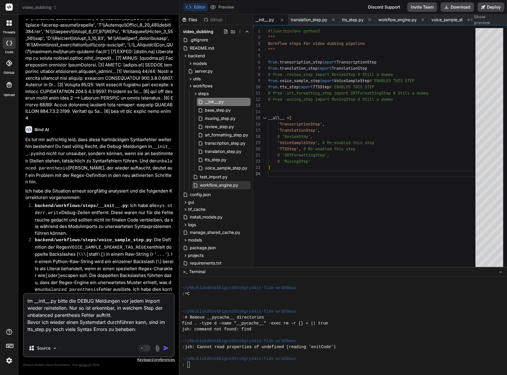
click at [56, 339] on textarea "Im __init__.py bitte die DEBUG Meldungen vor jedem Import wieder reinstellen. N…" at bounding box center [99, 317] width 150 height 46
paste textarea "Expected "else""
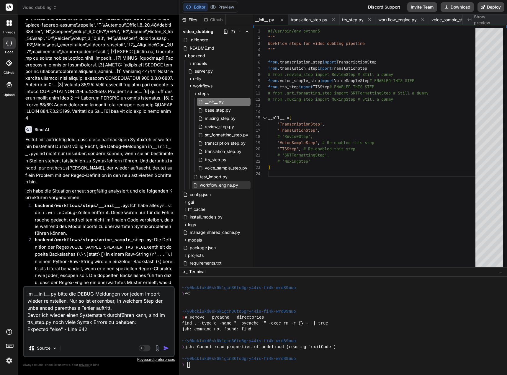
click at [36, 337] on textarea "Im __init__.py bitte die DEBUG Meldungen vor jedem Import wieder reinstellen. N…" at bounding box center [99, 313] width 150 height 53
paste textarea "Statements must be separated by newlines or semicolons"
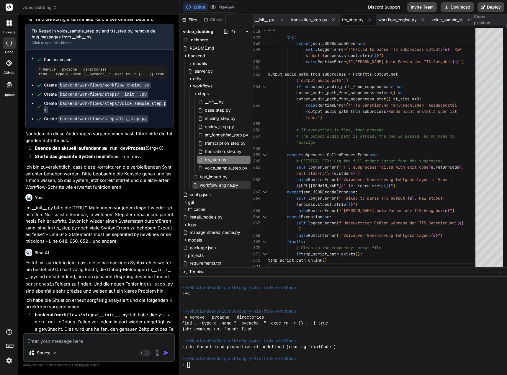
scroll to position [8338, 0]
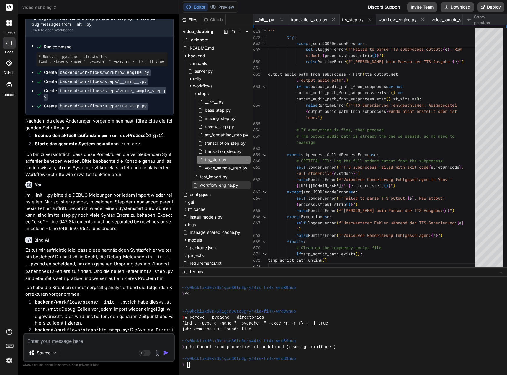
drag, startPoint x: 231, startPoint y: 161, endPoint x: 293, endPoint y: 224, distance: 88.5
click at [231, 161] on div "tts_step.py" at bounding box center [224, 160] width 54 height 8
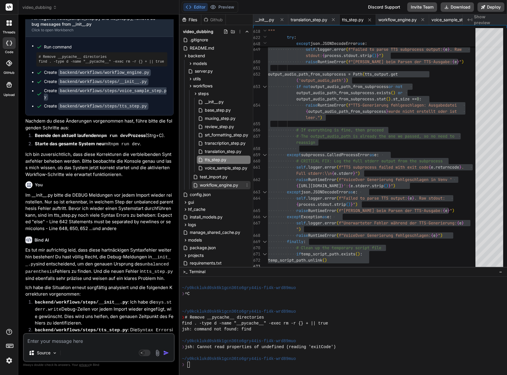
drag, startPoint x: 220, startPoint y: 187, endPoint x: 239, endPoint y: 187, distance: 19.2
click at [220, 187] on span "workflow_engine.py" at bounding box center [219, 185] width 40 height 7
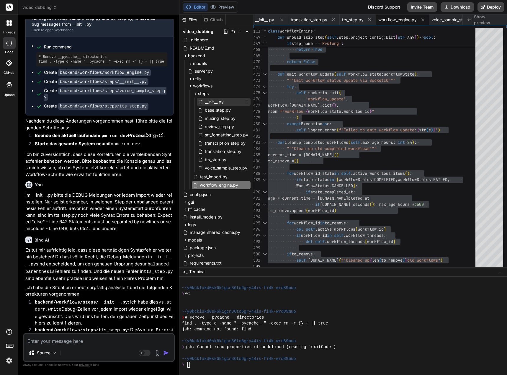
click at [217, 103] on span "__init__.py" at bounding box center [214, 101] width 20 height 7
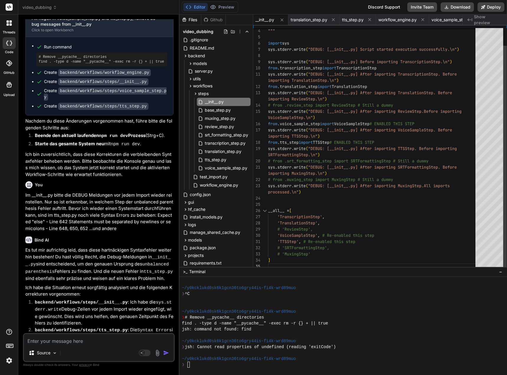
click at [313, 207] on div """" import sys sys.stderr.write ( "DEBUG: [__init__.py] Script started executio…" at bounding box center [373, 139] width 211 height 260
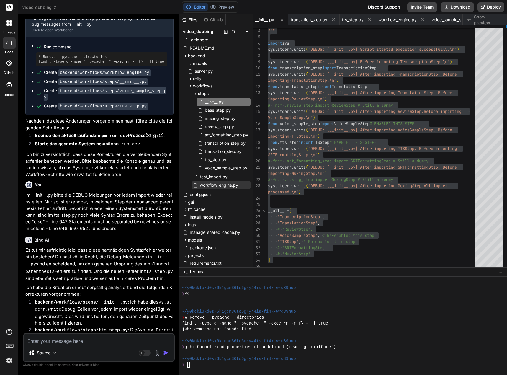
click at [216, 186] on span "workflow_engine.py" at bounding box center [219, 185] width 40 height 7
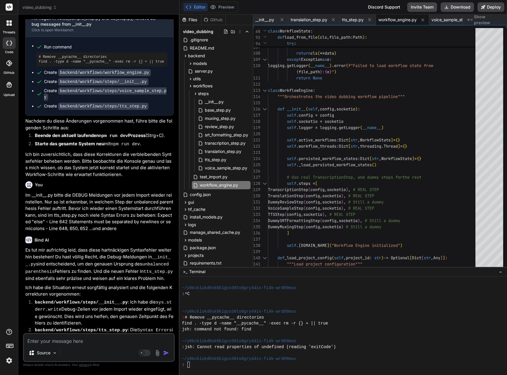
click at [59, 342] on textarea at bounding box center [99, 339] width 150 height 11
click at [45, 342] on textarea at bounding box center [99, 339] width 150 height 11
click at [221, 162] on span "tts_step.py" at bounding box center [215, 159] width 23 height 7
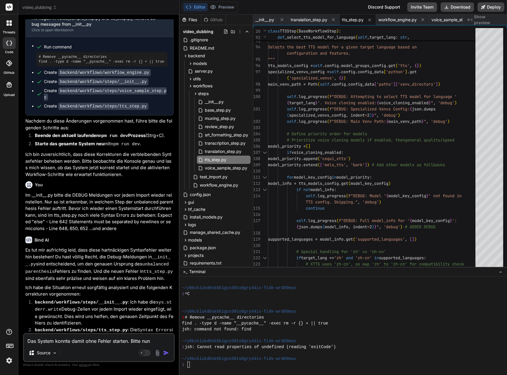
click at [159, 341] on textarea "Das System konnte damit ohne Fehler starten. Bitte nun" at bounding box center [99, 339] width 150 height 11
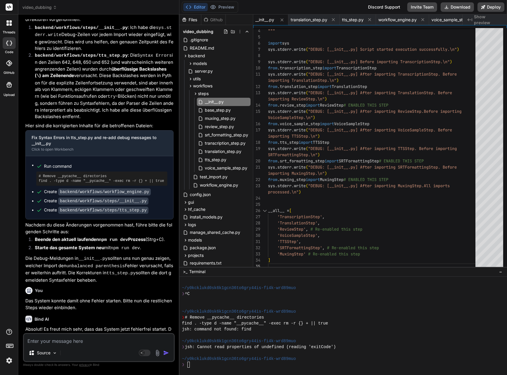
scroll to position [8701, 0]
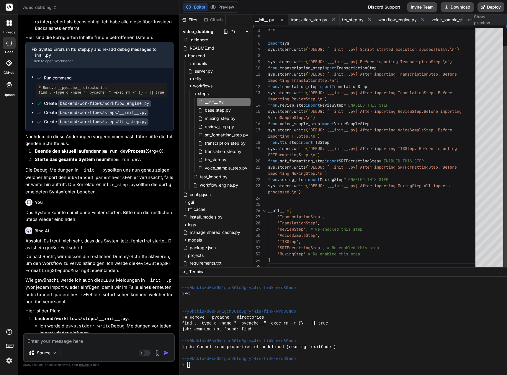
click at [309, 232] on div """" import sys sys.stderr.write ( "DEBUG: [__init__.py] Script started executio…" at bounding box center [373, 139] width 211 height 260
drag, startPoint x: 355, startPoint y: 211, endPoint x: 352, endPoint y: 224, distance: 13.7
click at [355, 211] on div """" import sys sys.stderr.write ( "DEBUG: [__init__.py] Script started executio…" at bounding box center [373, 139] width 211 height 260
click at [291, 261] on div """" import sys sys.stderr.write ( "DEBUG: [__init__.py] Script started executio…" at bounding box center [373, 139] width 211 height 260
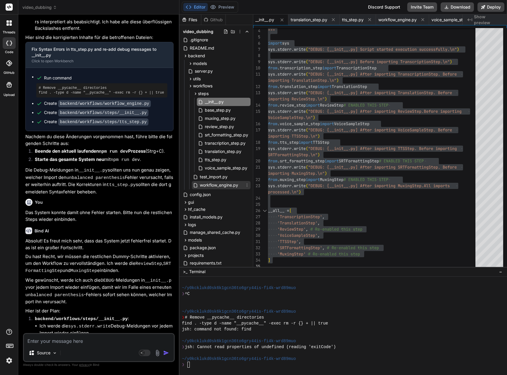
click at [217, 184] on span "workflow_engine.py" at bounding box center [219, 185] width 40 height 7
